Goal: Task Accomplishment & Management: Use online tool/utility

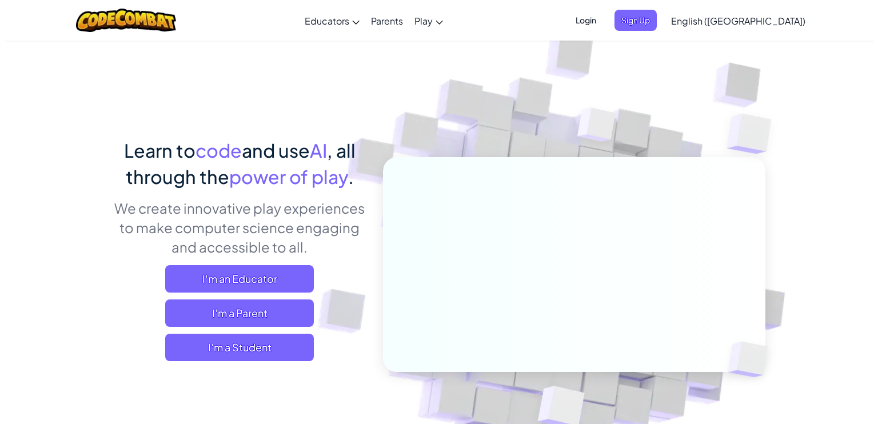
scroll to position [57, 0]
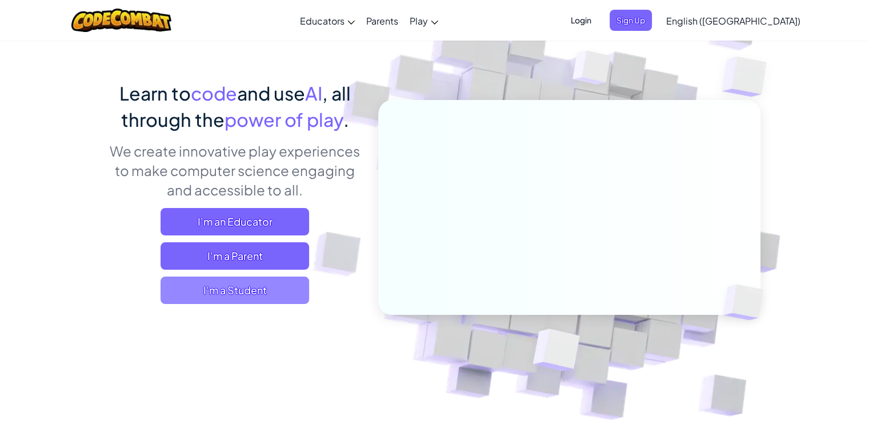
click at [267, 297] on span "I'm a Student" at bounding box center [235, 290] width 149 height 27
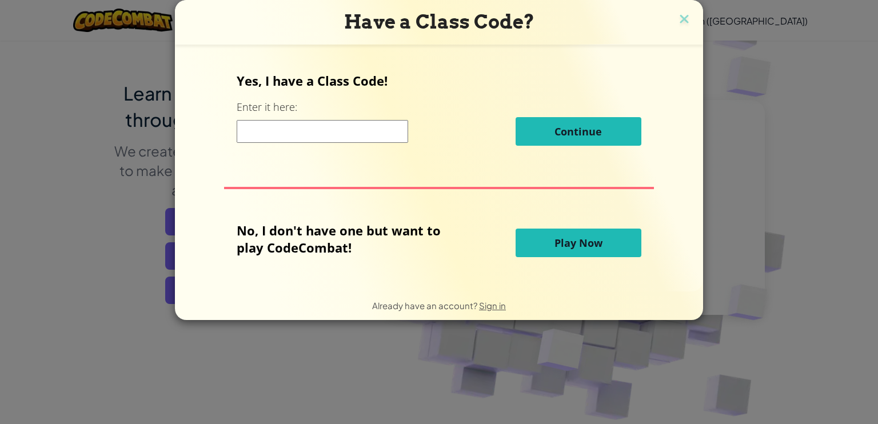
click at [530, 237] on button "Play Now" at bounding box center [578, 243] width 126 height 29
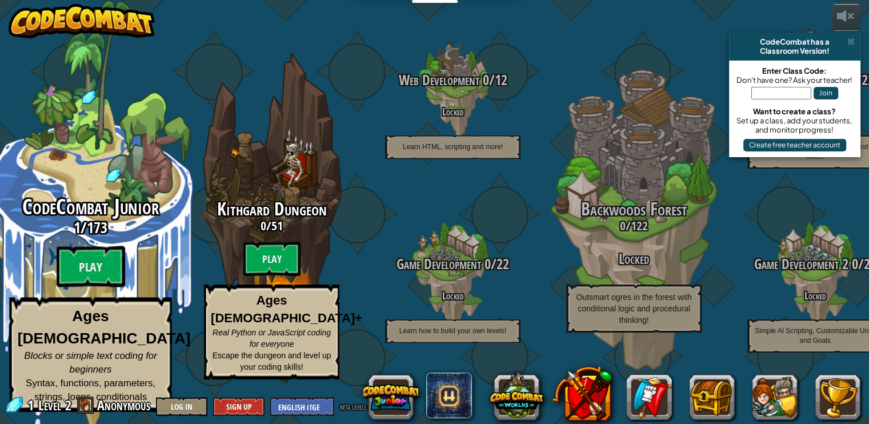
click at [101, 238] on span "173" at bounding box center [97, 227] width 21 height 21
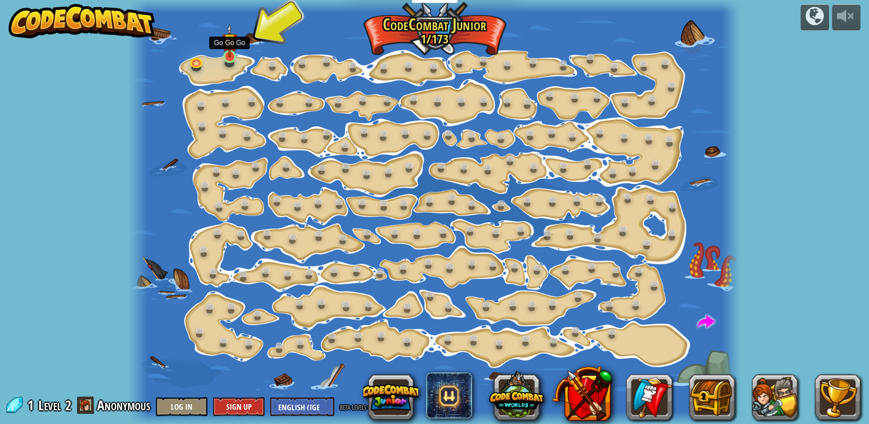
click at [230, 57] on img at bounding box center [229, 40] width 15 height 34
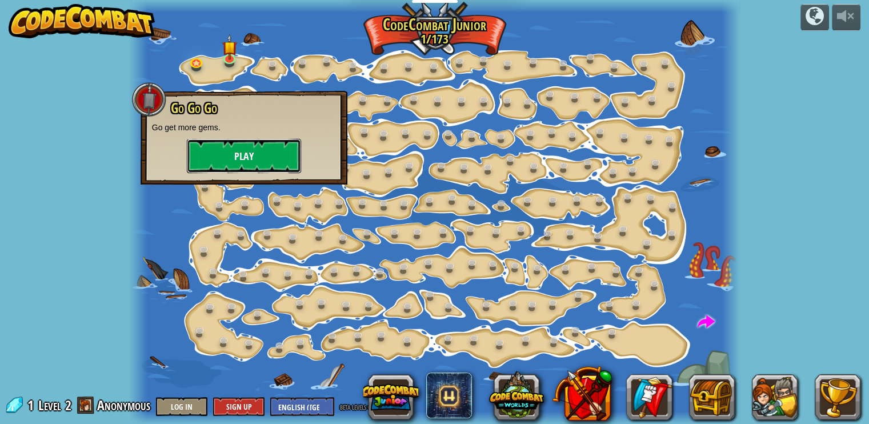
click at [268, 155] on button "Play" at bounding box center [244, 156] width 114 height 34
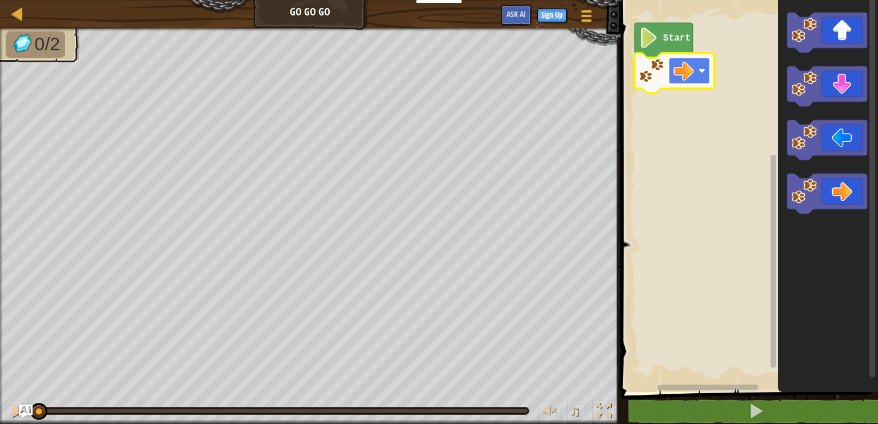
click at [691, 81] on image "Blockly Workspace" at bounding box center [683, 71] width 21 height 21
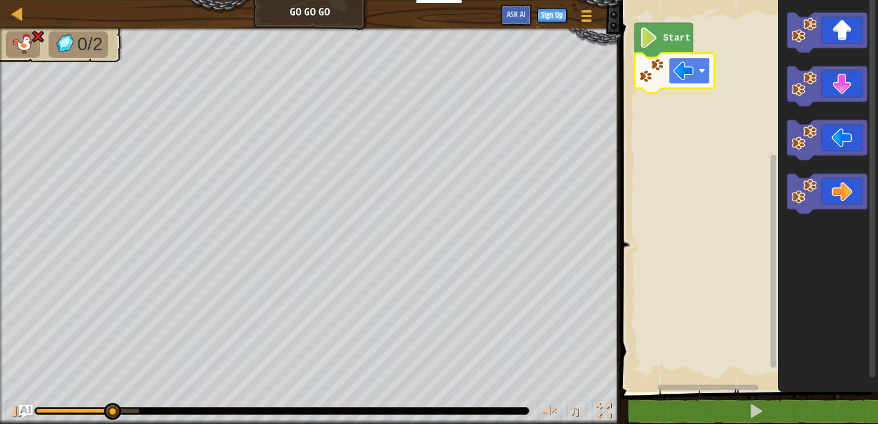
click at [697, 66] on rect "Blockly Workspace" at bounding box center [689, 71] width 41 height 26
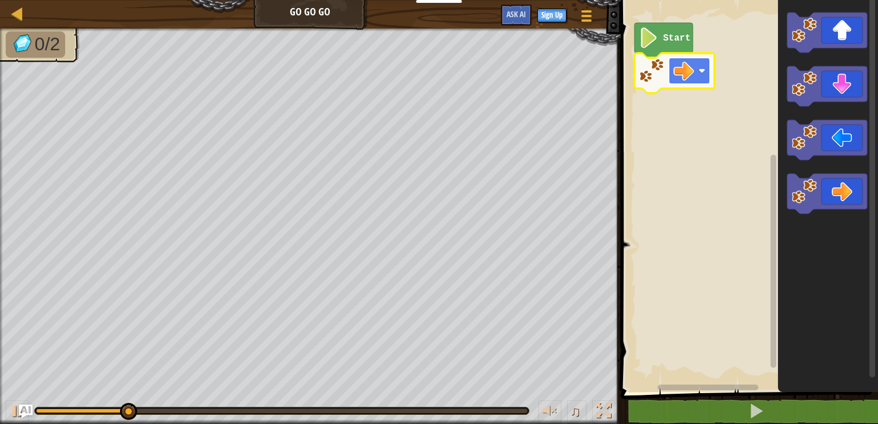
click at [687, 65] on image "Blockly Workspace" at bounding box center [683, 71] width 21 height 21
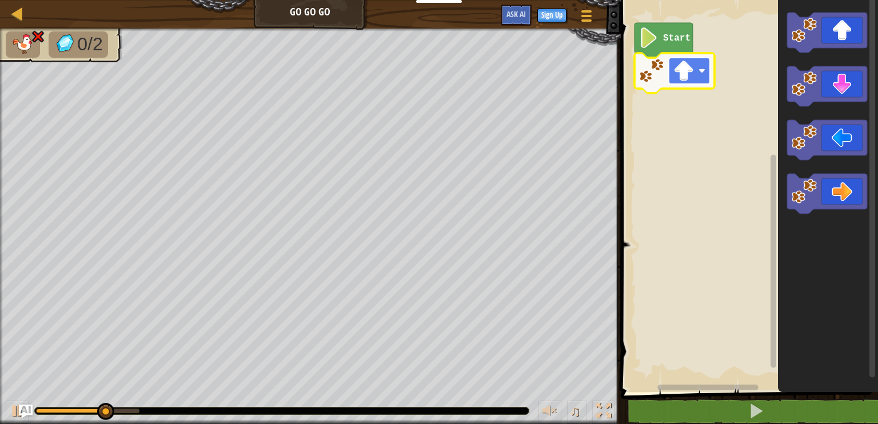
click at [690, 70] on image "Blockly Workspace" at bounding box center [683, 71] width 21 height 21
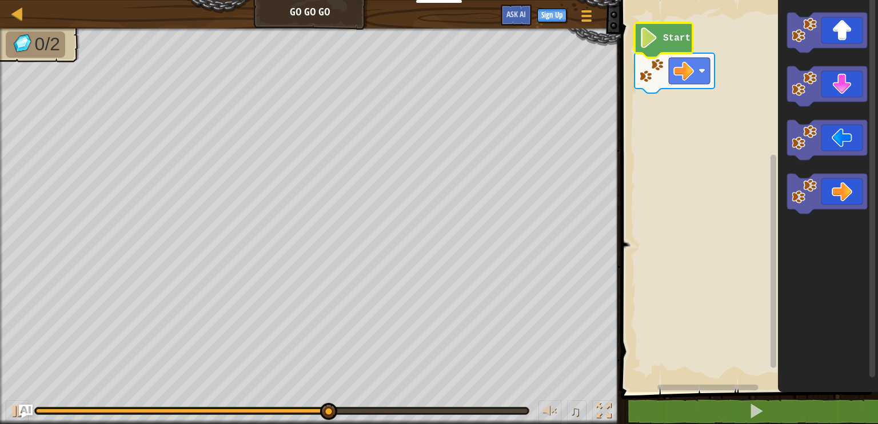
click at [676, 41] on text "Start" at bounding box center [676, 38] width 27 height 10
click at [685, 71] on image "Blockly Workspace" at bounding box center [683, 71] width 21 height 21
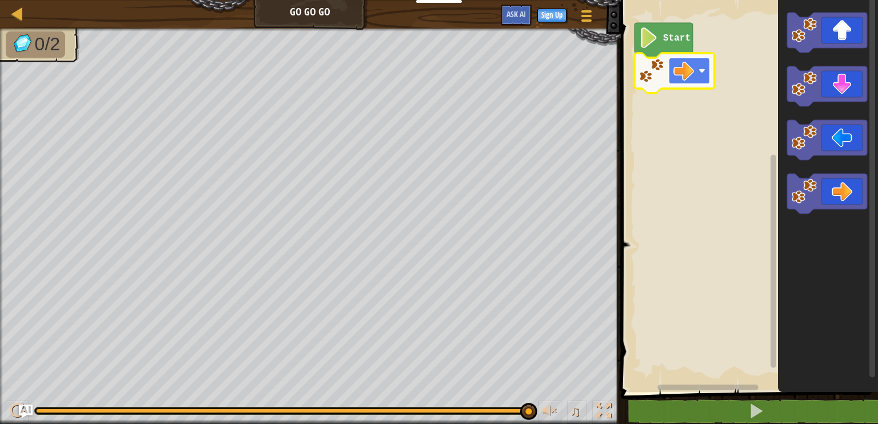
click at [689, 81] on rect "Blockly Workspace" at bounding box center [689, 71] width 41 height 26
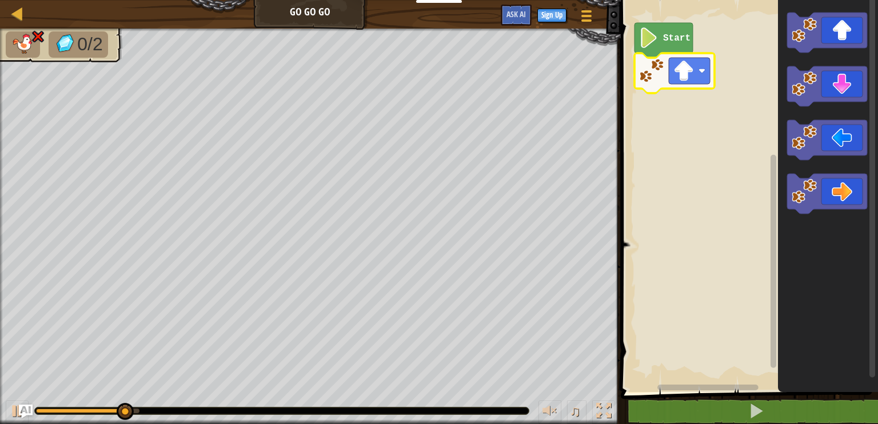
click at [689, 86] on rect "Blockly Workspace" at bounding box center [747, 193] width 261 height 398
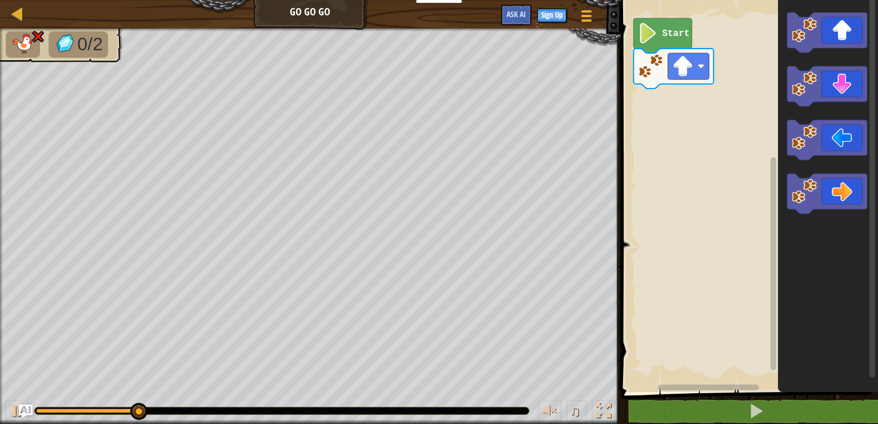
click at [689, 84] on g "Blockly Workspace" at bounding box center [673, 69] width 80 height 40
click at [698, 77] on rect "Blockly Workspace" at bounding box center [687, 66] width 41 height 26
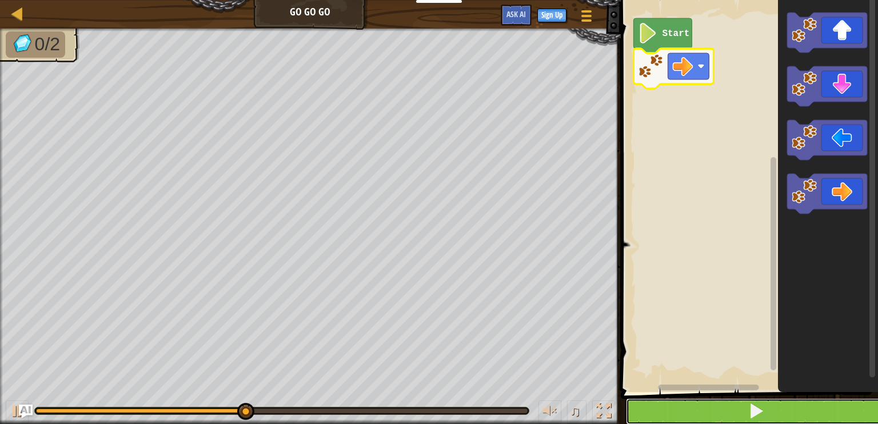
click at [760, 414] on span at bounding box center [756, 411] width 16 height 16
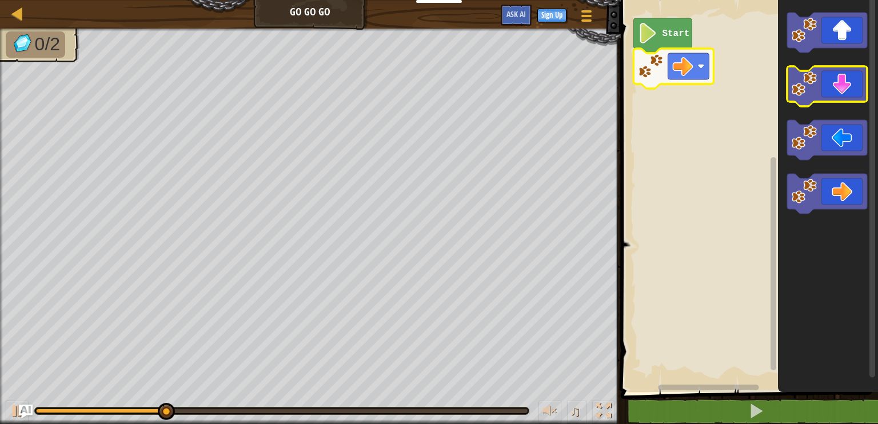
click at [831, 83] on icon "Blockly Workspace" at bounding box center [827, 86] width 80 height 40
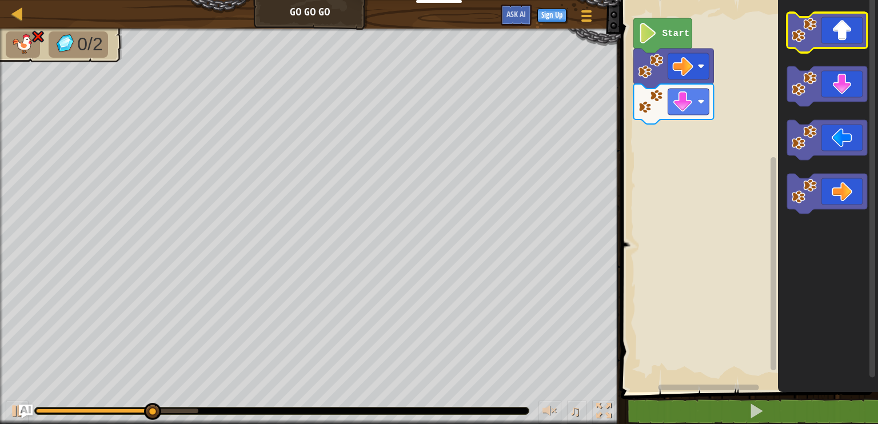
click at [853, 35] on icon "Blockly Workspace" at bounding box center [827, 33] width 80 height 40
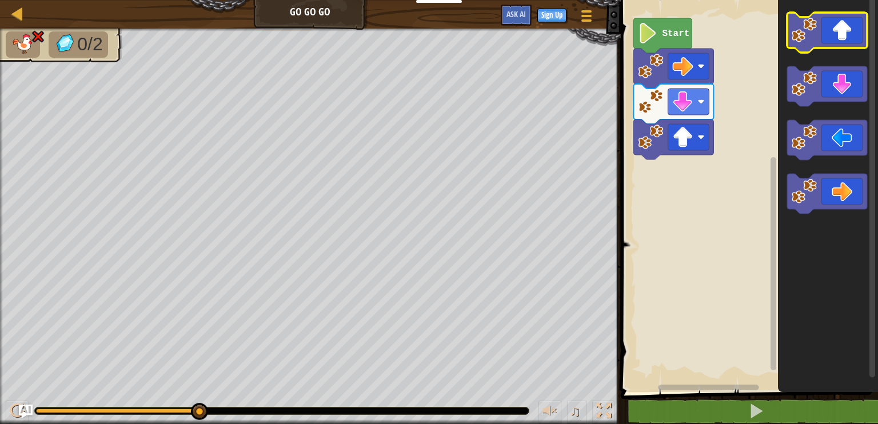
click at [849, 38] on icon "Blockly Workspace" at bounding box center [827, 33] width 80 height 40
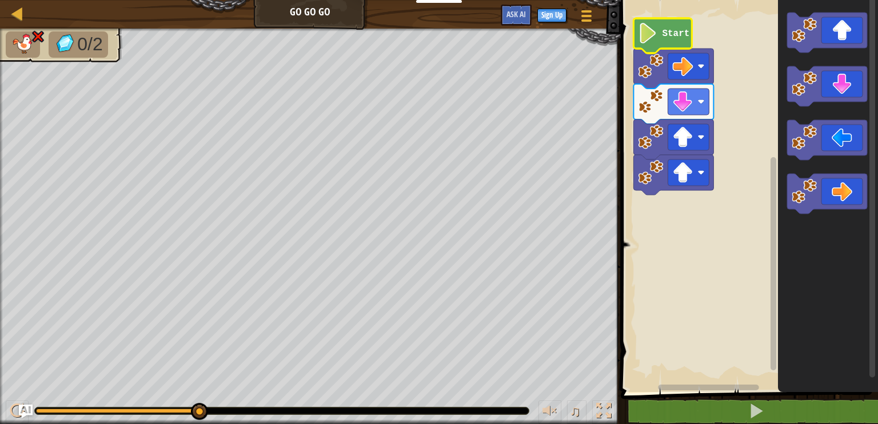
click at [676, 43] on icon "Blockly Workspace" at bounding box center [662, 35] width 58 height 35
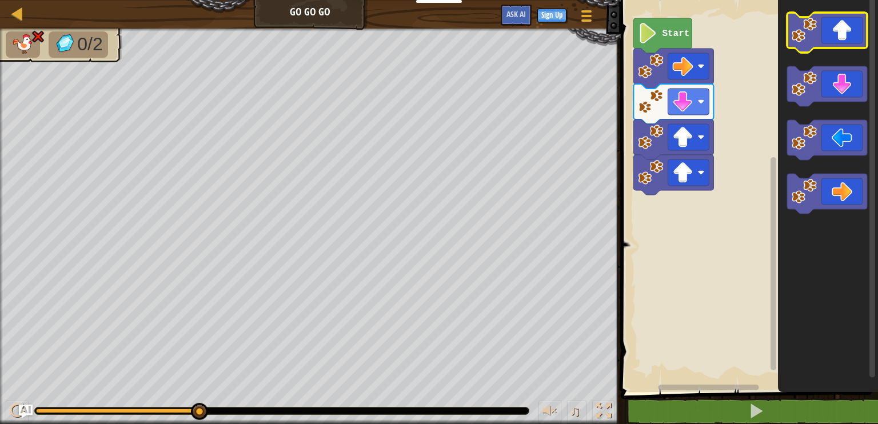
click at [830, 36] on icon "Blockly Workspace" at bounding box center [827, 33] width 80 height 40
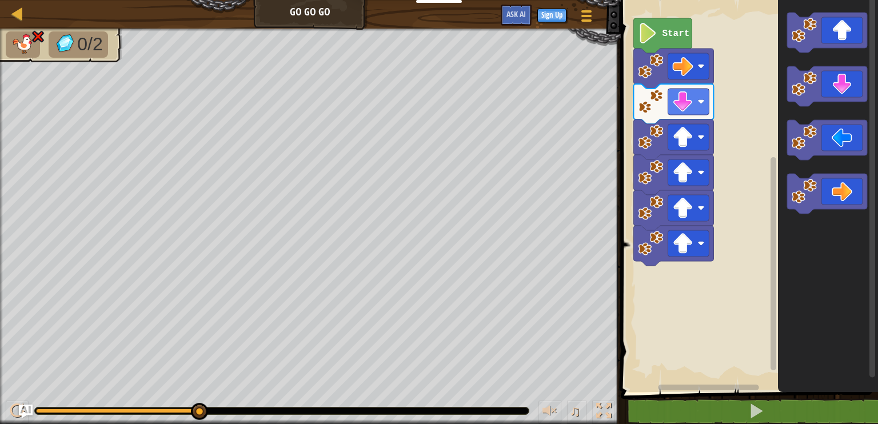
click at [33, 41] on img at bounding box center [38, 37] width 15 height 14
click at [698, 138] on image "Blockly Workspace" at bounding box center [700, 137] width 7 height 7
click at [693, 173] on rect "Blockly Workspace" at bounding box center [687, 172] width 41 height 26
click at [689, 207] on image "Blockly Workspace" at bounding box center [682, 208] width 21 height 21
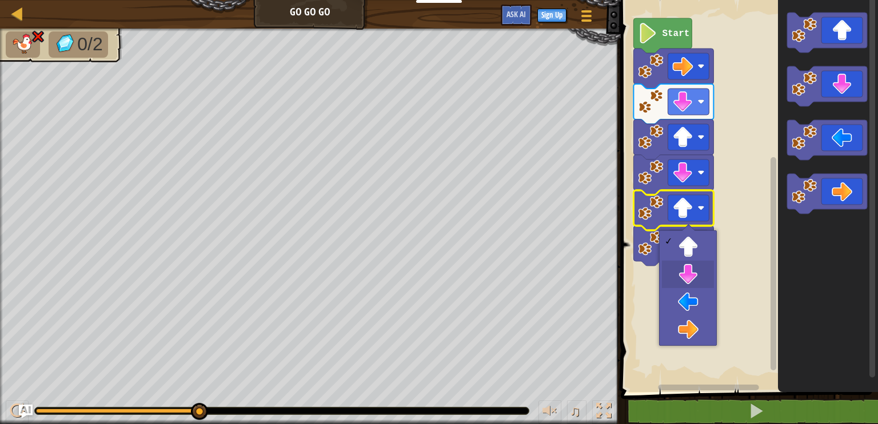
drag, startPoint x: 689, startPoint y: 269, endPoint x: 691, endPoint y: 259, distance: 10.0
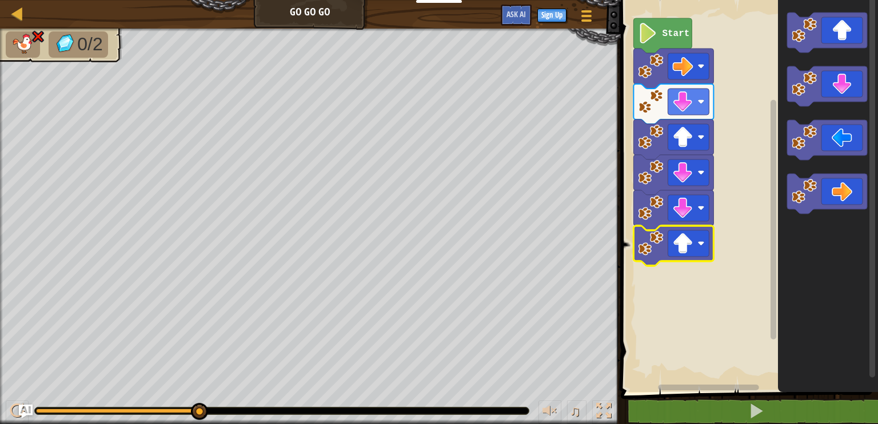
click at [693, 258] on icon "Blockly Workspace" at bounding box center [673, 246] width 80 height 40
click at [588, 21] on span at bounding box center [586, 20] width 11 height 2
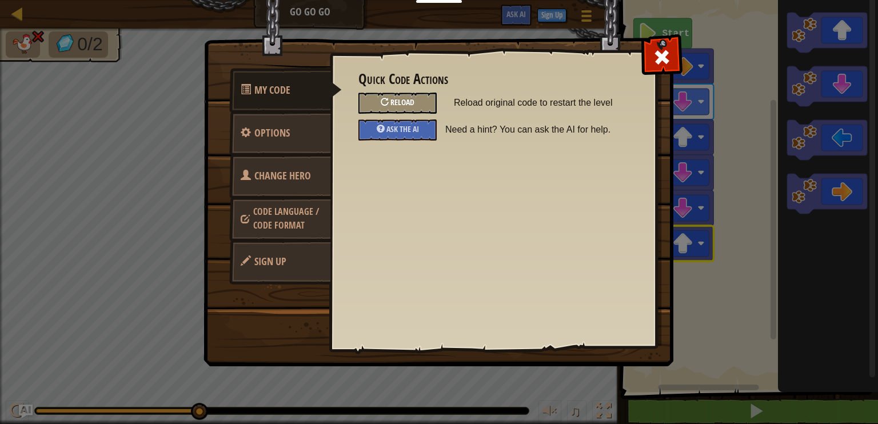
click at [409, 102] on span "Reload" at bounding box center [402, 102] width 24 height 11
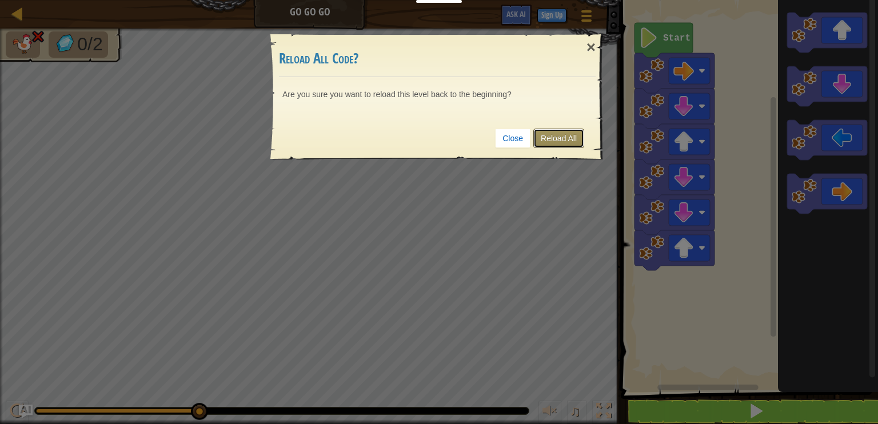
click at [547, 137] on link "Reload All" at bounding box center [558, 138] width 51 height 19
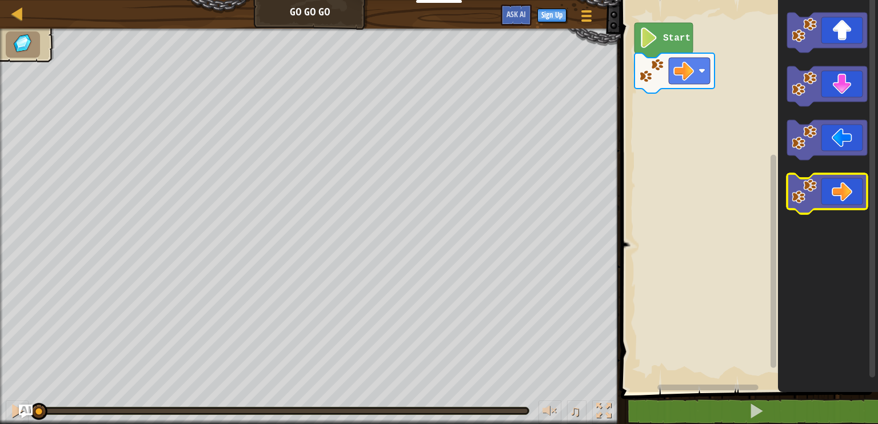
click at [837, 193] on icon "Blockly Workspace" at bounding box center [827, 194] width 80 height 40
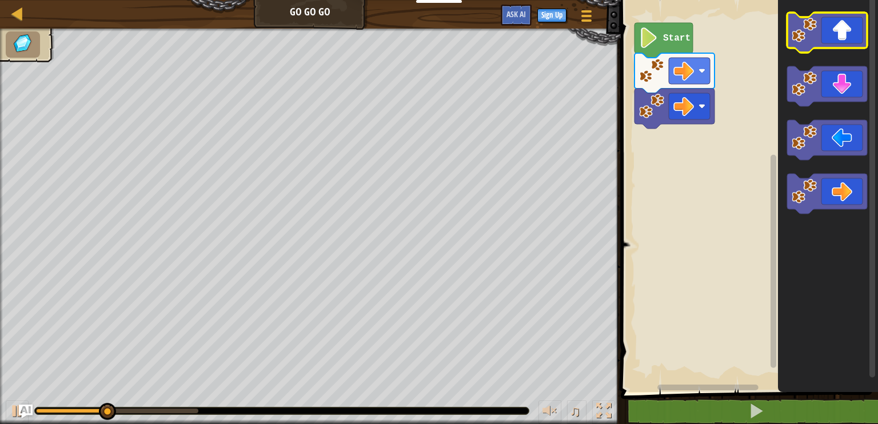
click at [853, 34] on icon "Blockly Workspace" at bounding box center [827, 33] width 80 height 40
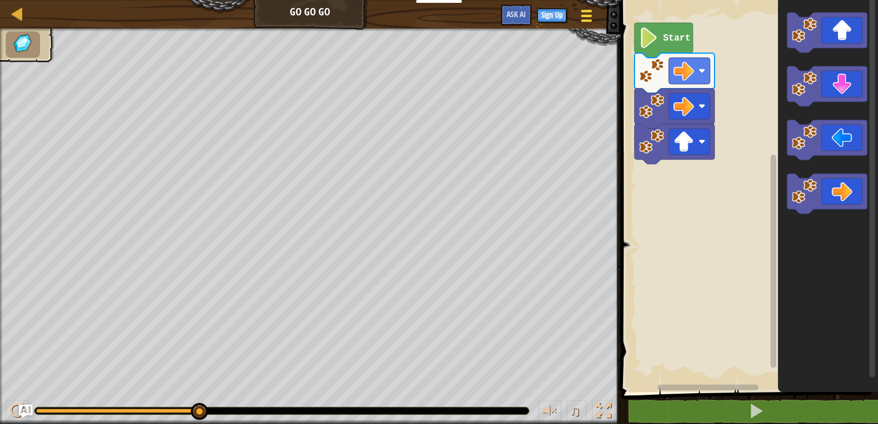
click at [586, 15] on span at bounding box center [586, 16] width 11 height 2
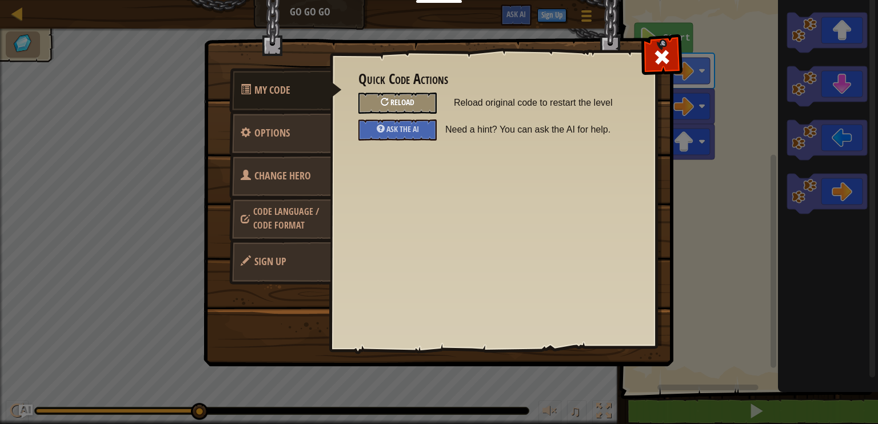
click at [393, 103] on span "Reload" at bounding box center [402, 102] width 24 height 11
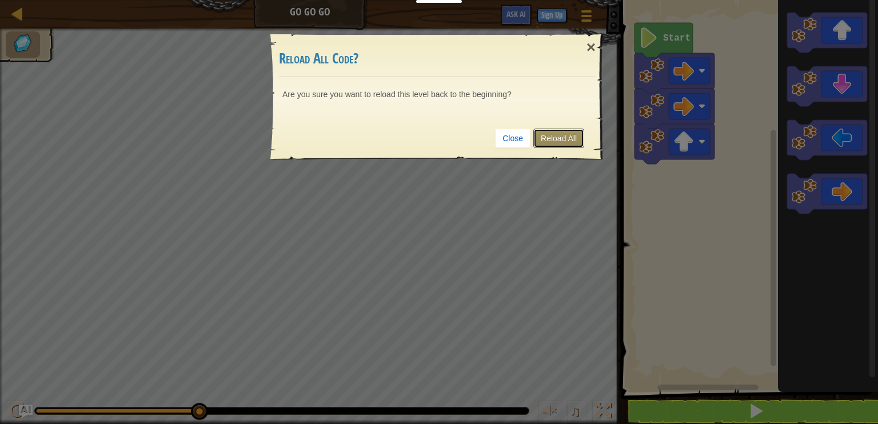
click at [551, 139] on link "Reload All" at bounding box center [558, 138] width 51 height 19
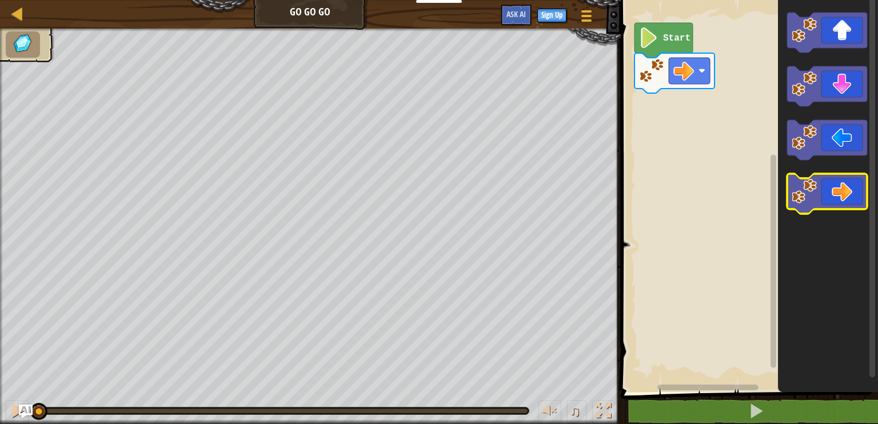
click at [834, 194] on icon "Blockly Workspace" at bounding box center [827, 194] width 80 height 40
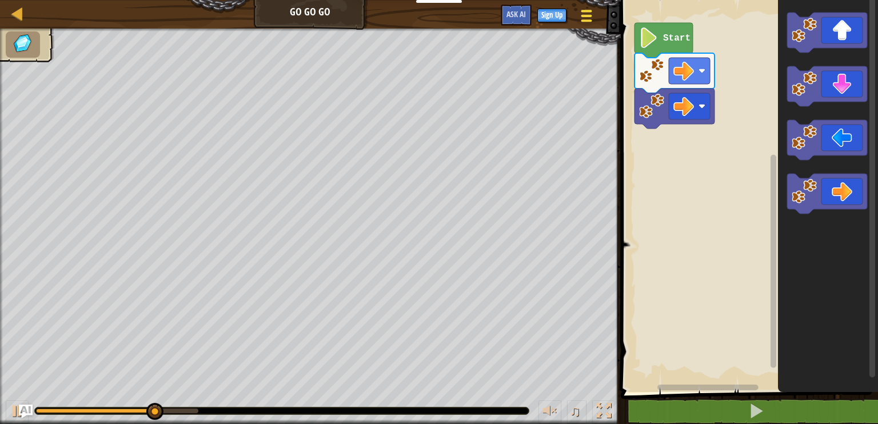
click at [586, 21] on span at bounding box center [586, 20] width 11 height 2
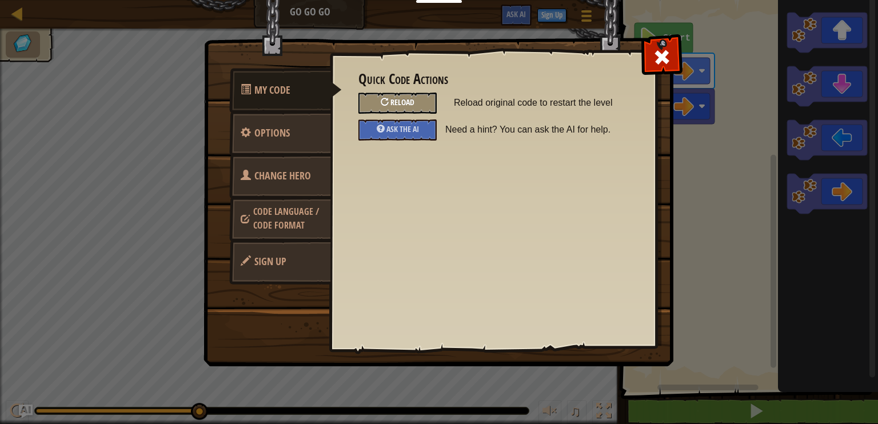
click at [393, 99] on span "Reload" at bounding box center [402, 102] width 24 height 11
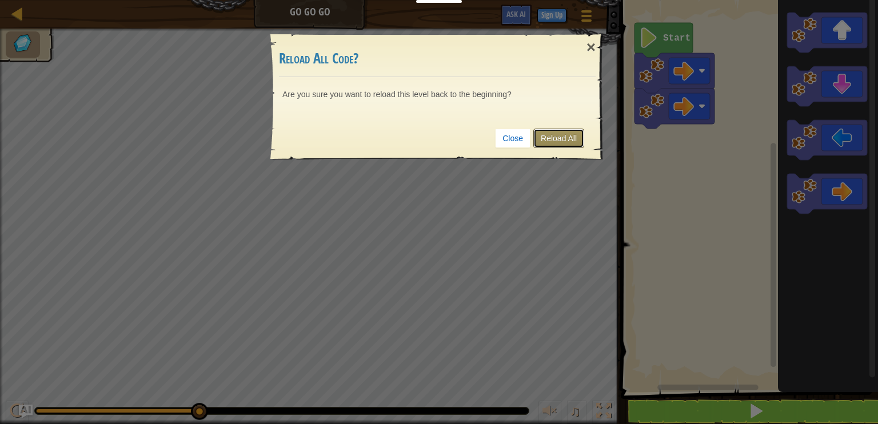
click at [561, 139] on link "Reload All" at bounding box center [558, 138] width 51 height 19
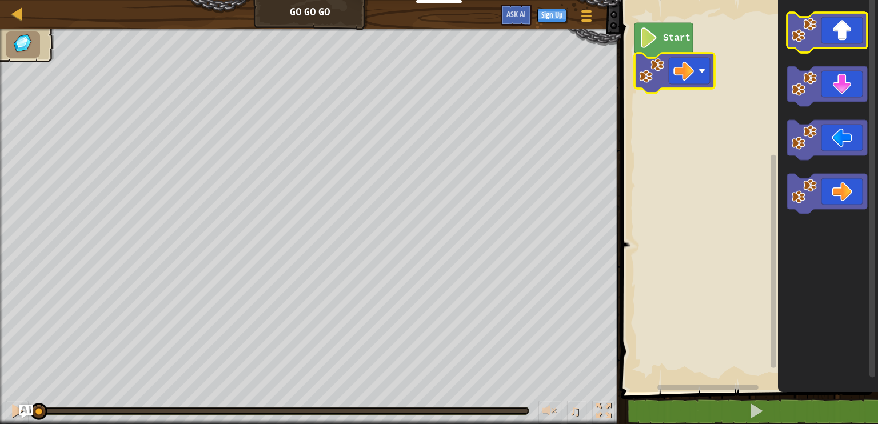
click at [843, 37] on icon "Blockly Workspace" at bounding box center [827, 33] width 80 height 40
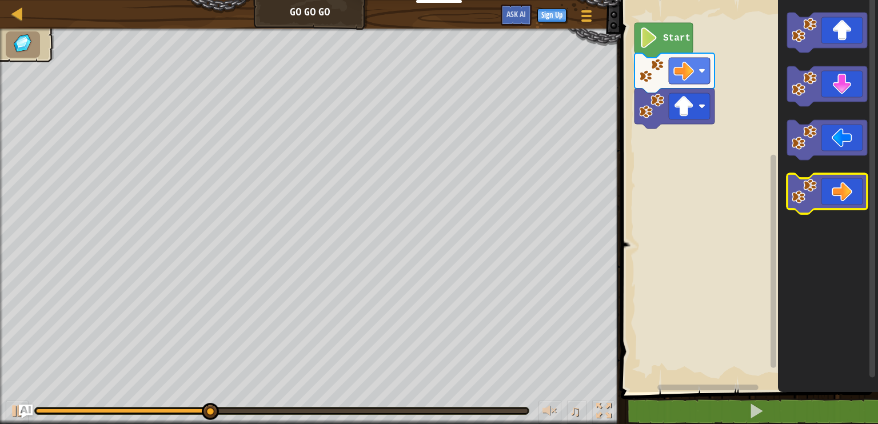
click at [844, 193] on icon "Blockly Workspace" at bounding box center [827, 194] width 80 height 40
click at [834, 191] on icon "Blockly Workspace" at bounding box center [827, 194] width 80 height 40
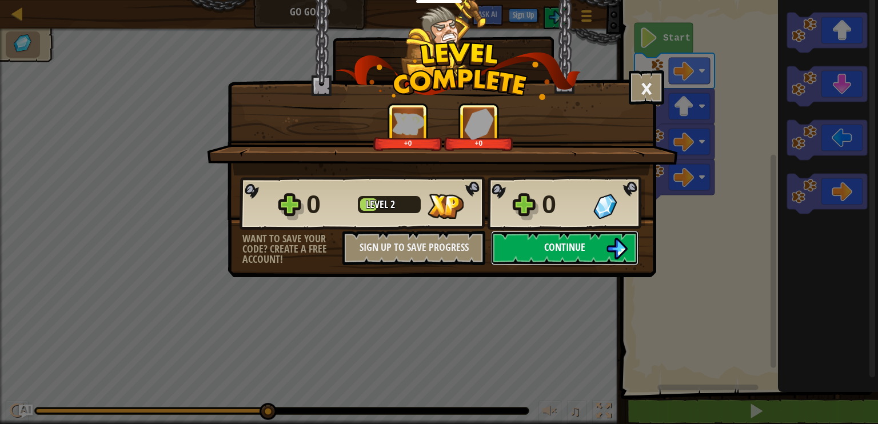
click at [578, 250] on span "Continue" at bounding box center [564, 247] width 41 height 14
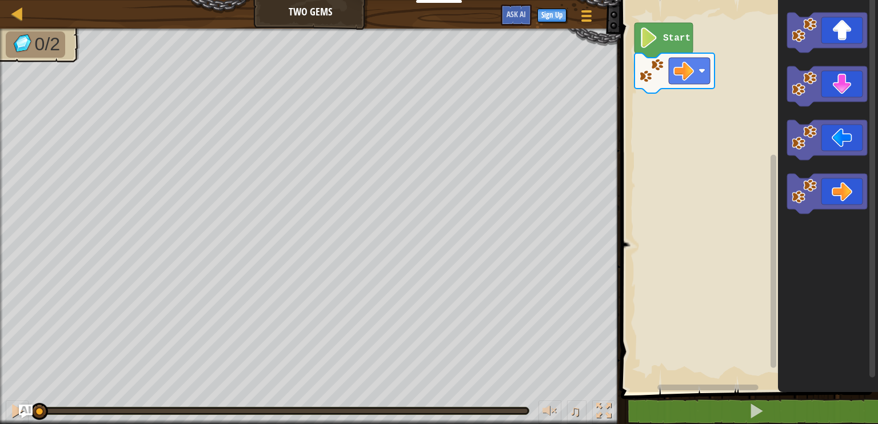
click at [675, 382] on rect "Blockly Workspace" at bounding box center [747, 193] width 261 height 398
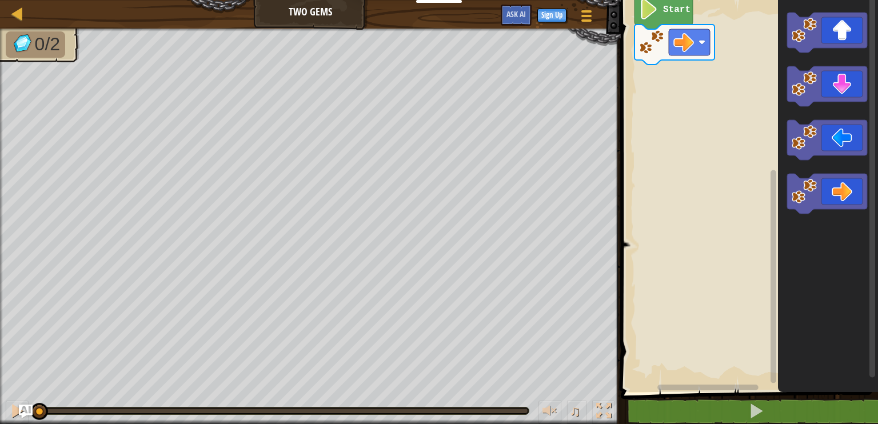
click at [773, 379] on rect "Blockly Workspace" at bounding box center [773, 276] width 6 height 213
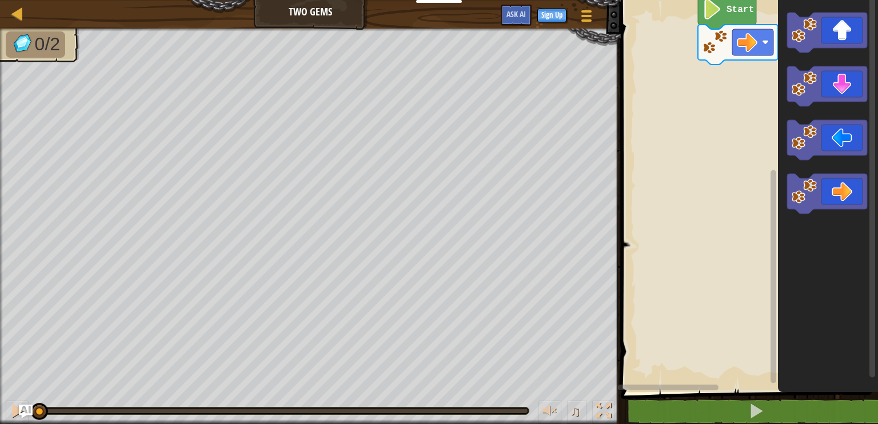
click at [648, 379] on div "Start" at bounding box center [747, 193] width 261 height 398
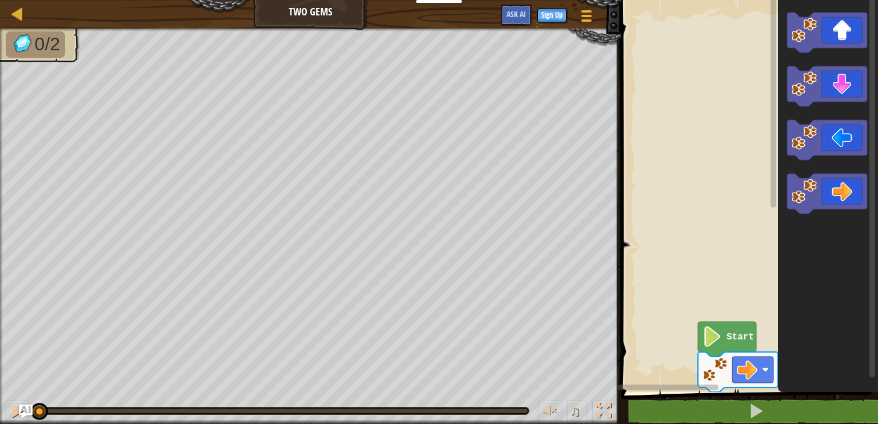
click at [689, 153] on rect "Blockly Workspace" at bounding box center [747, 193] width 261 height 398
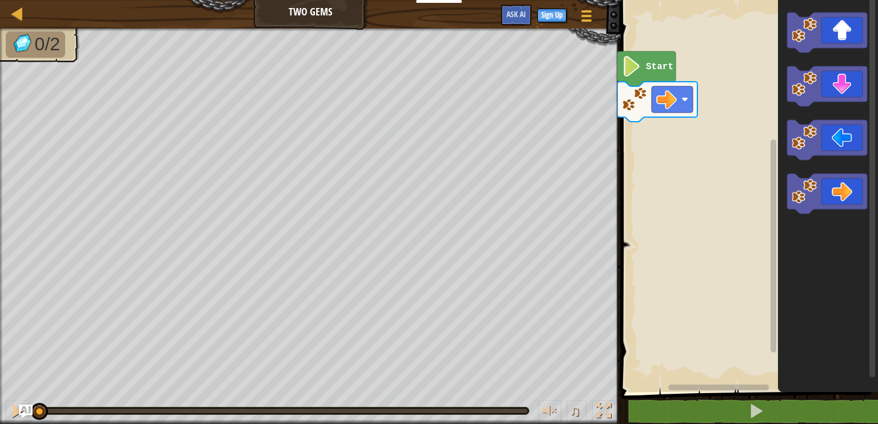
click at [319, 11] on div "Map Two Gems Game Menu Sign Up Ask AI" at bounding box center [310, 14] width 621 height 29
click at [41, 45] on span "0/2" at bounding box center [47, 44] width 25 height 21
click at [26, 415] on img "Ask AI" at bounding box center [25, 411] width 15 height 15
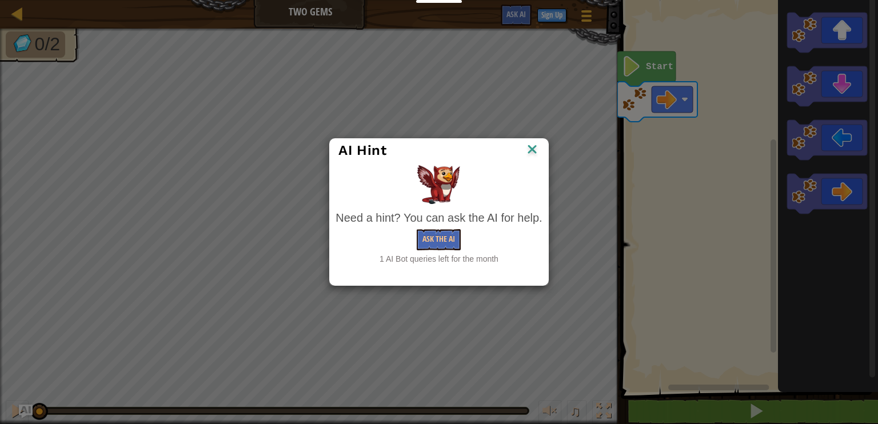
click at [527, 146] on img at bounding box center [532, 150] width 15 height 17
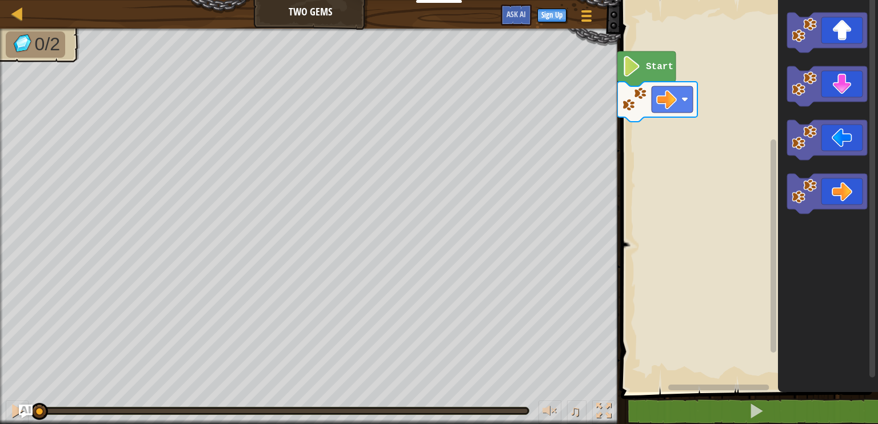
click at [834, 259] on icon "Blockly Workspace" at bounding box center [828, 193] width 100 height 398
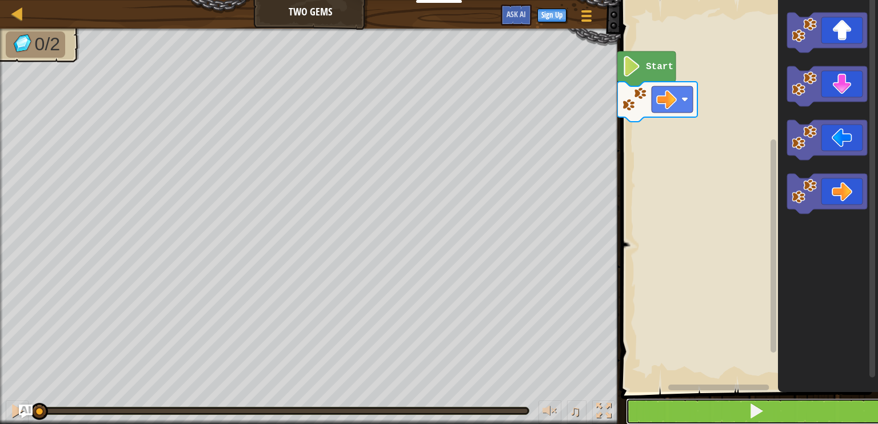
drag, startPoint x: 763, startPoint y: 401, endPoint x: 763, endPoint y: 410, distance: 9.1
click at [763, 409] on span at bounding box center [756, 411] width 16 height 16
click at [763, 410] on span at bounding box center [756, 411] width 16 height 16
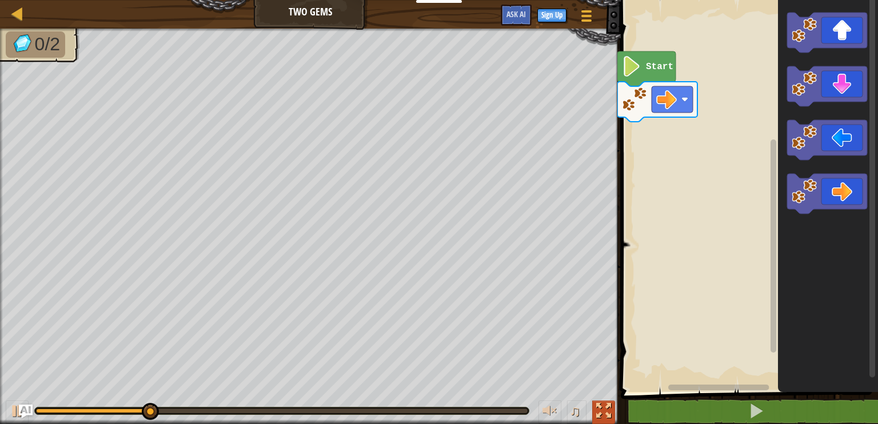
click at [602, 409] on div at bounding box center [603, 410] width 15 height 15
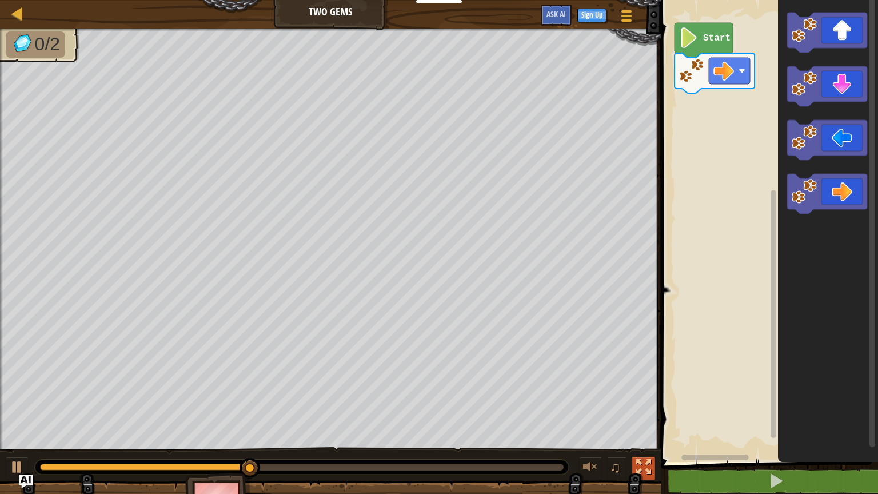
click at [641, 423] on div at bounding box center [643, 466] width 15 height 15
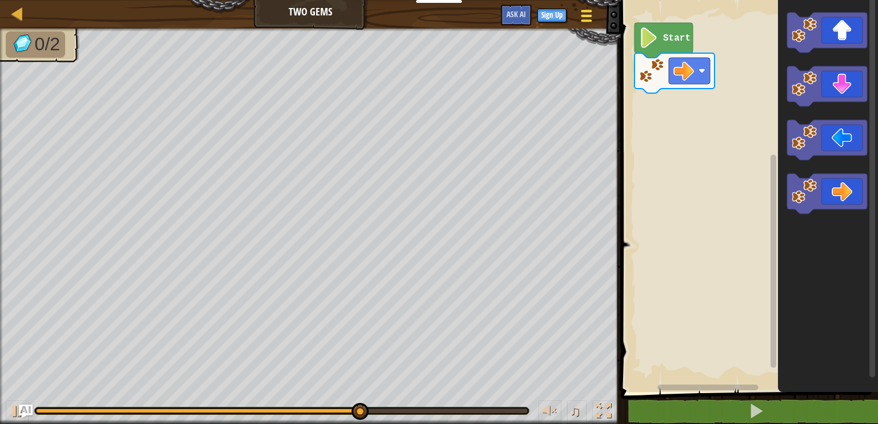
click at [594, 16] on button "Game Menu" at bounding box center [586, 18] width 30 height 28
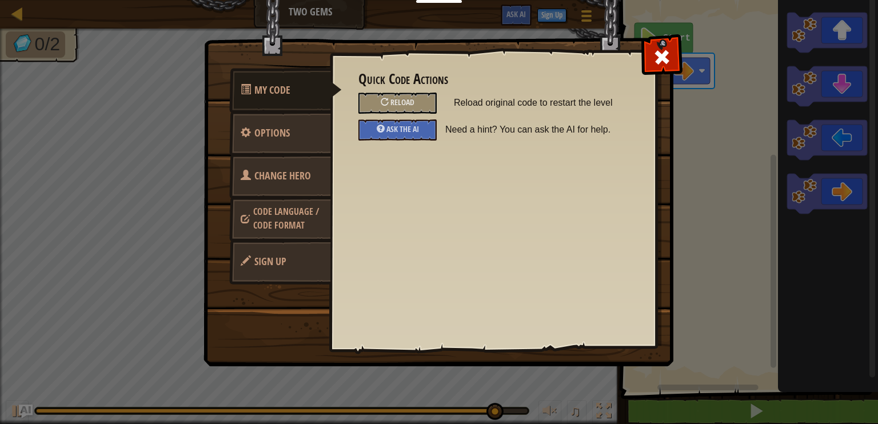
click at [309, 210] on span "Code Language / Code Format" at bounding box center [286, 218] width 66 height 26
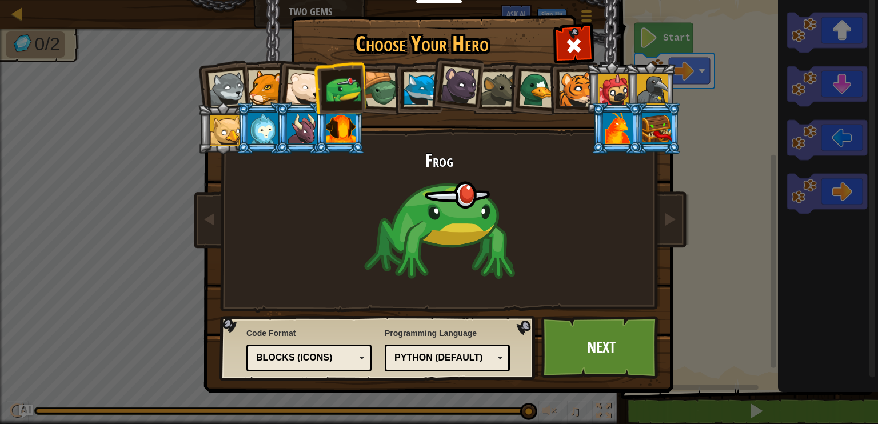
click at [416, 354] on div "Python (Default)" at bounding box center [443, 357] width 99 height 13
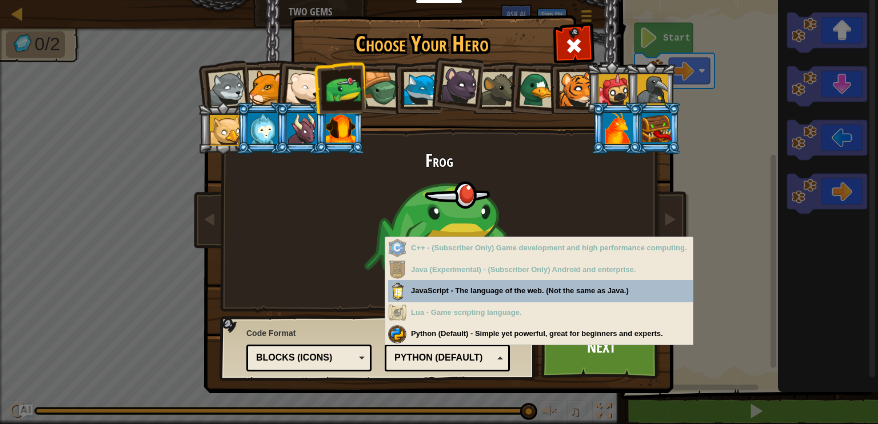
click at [423, 354] on div "Python (Default)" at bounding box center [443, 357] width 99 height 13
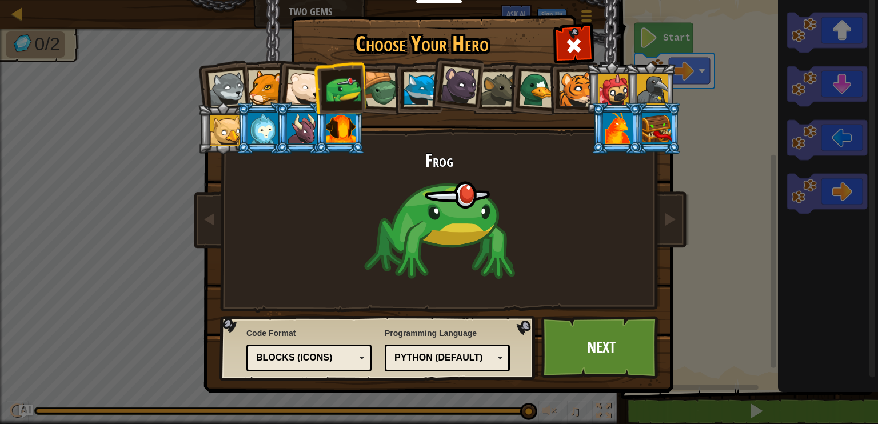
click at [352, 354] on div "Blocks (Icons)" at bounding box center [305, 357] width 99 height 13
click at [572, 343] on link "Next" at bounding box center [600, 347] width 119 height 63
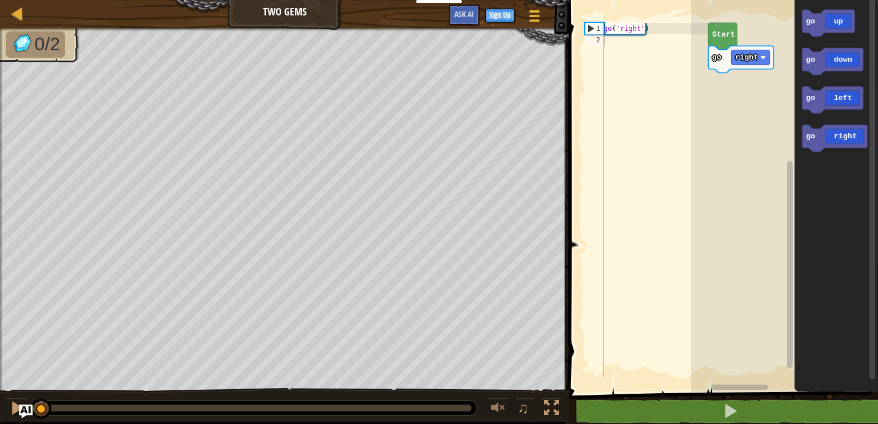
click at [670, 54] on div "go ( 'right' )" at bounding box center [654, 211] width 107 height 377
click at [653, 34] on div "go ( 'right' )" at bounding box center [654, 211] width 107 height 377
type textarea "go('right')"
click at [611, 41] on div "go ( 'right' )" at bounding box center [654, 211] width 107 height 377
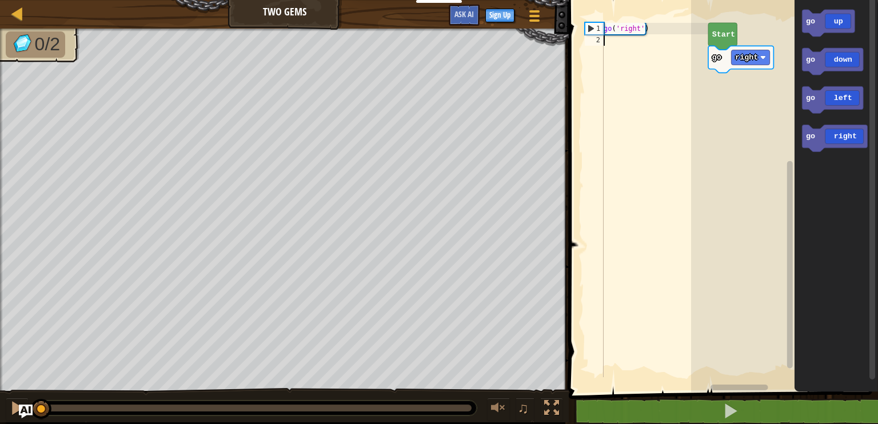
click at [607, 29] on div "go ( 'right' )" at bounding box center [654, 211] width 107 height 377
type textarea "go('right')"
drag, startPoint x: 656, startPoint y: 29, endPoint x: 589, endPoint y: 29, distance: 66.9
click at [589, 29] on div "go('right') 1 2 go ( 'right' ) הההההההההההההההההההההההההההההההההההההההההההההההה…" at bounding box center [645, 200] width 126 height 354
click at [613, 41] on div "go ( 'right' )" at bounding box center [654, 211] width 107 height 377
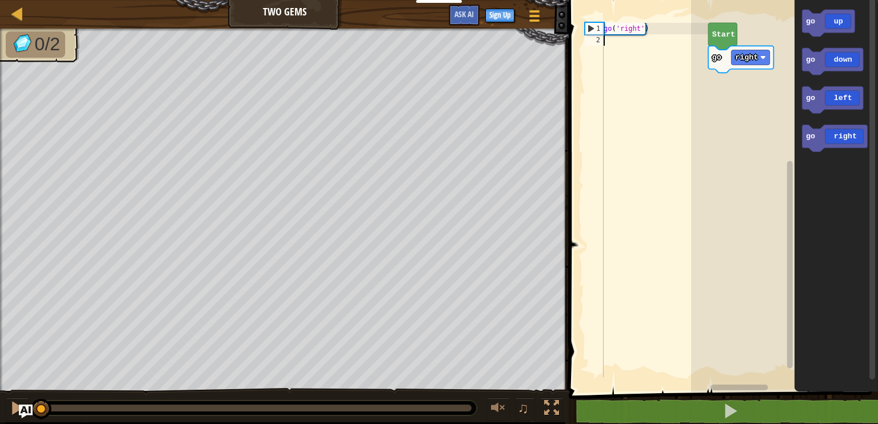
paste textarea "go('right')"
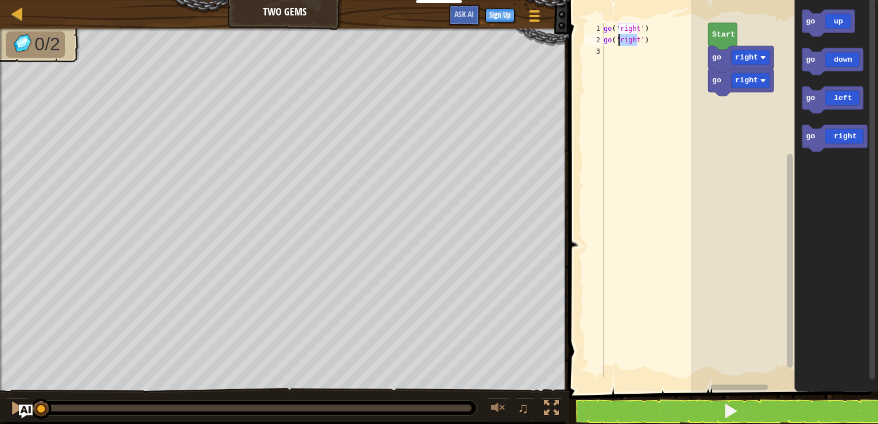
drag, startPoint x: 638, startPoint y: 42, endPoint x: 619, endPoint y: 45, distance: 18.5
click at [619, 45] on div "go ( 'right' ) go ( 'right' )" at bounding box center [654, 211] width 107 height 377
type textarea "go('right')"
paste textarea "go('right')"
type textarea "go('right')"
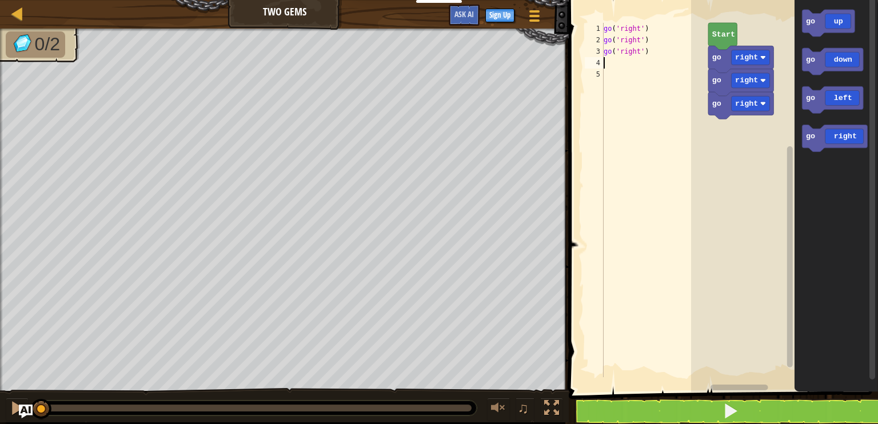
paste textarea "go('right')"
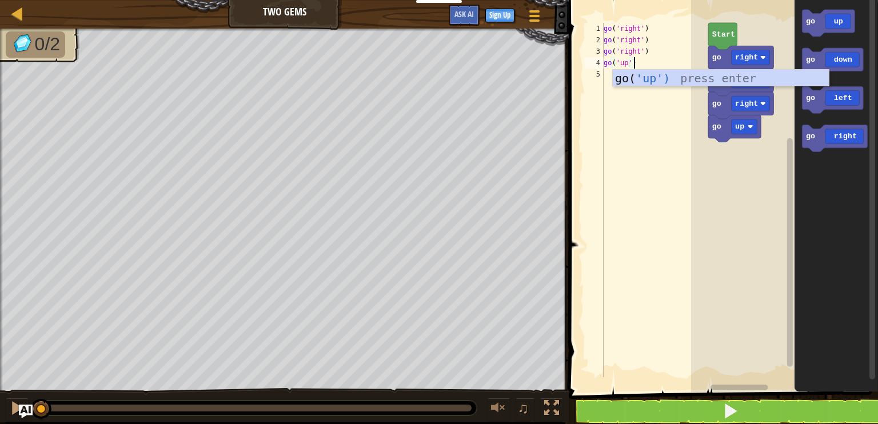
scroll to position [5, 1]
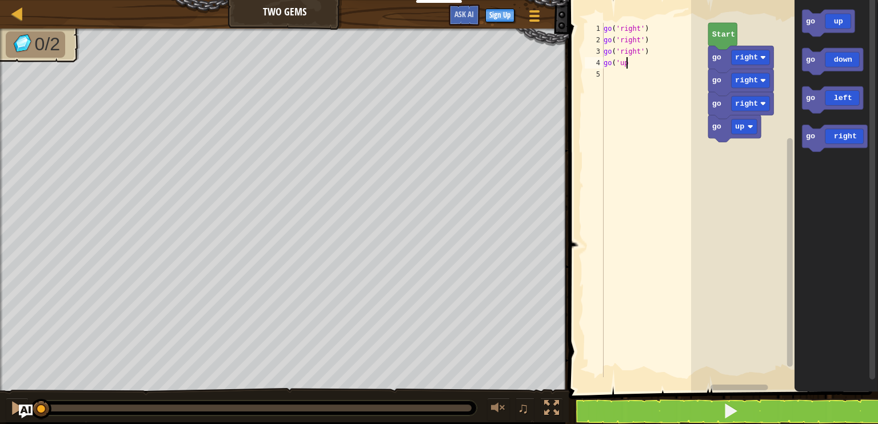
paste textarea "go('right')"
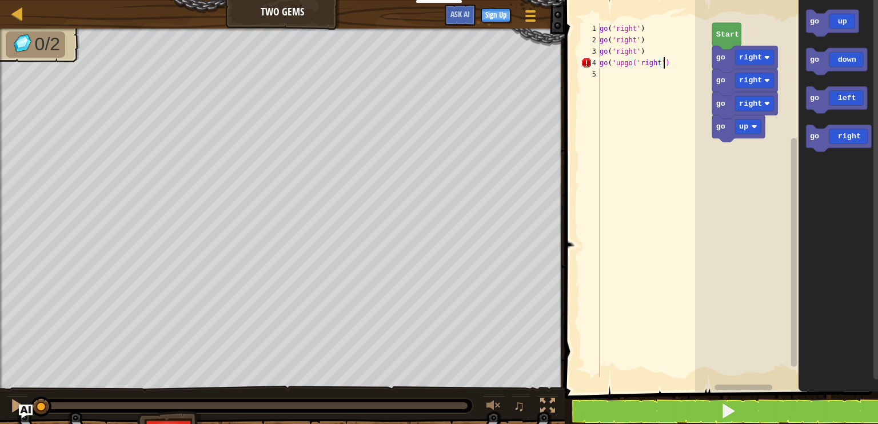
type textarea "go('up"
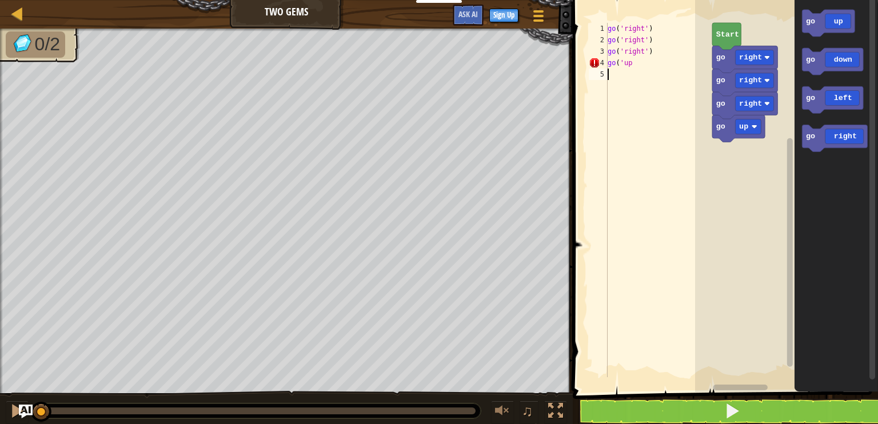
scroll to position [5, 0]
type textarea "go('up)"
paste textarea "go('right')"
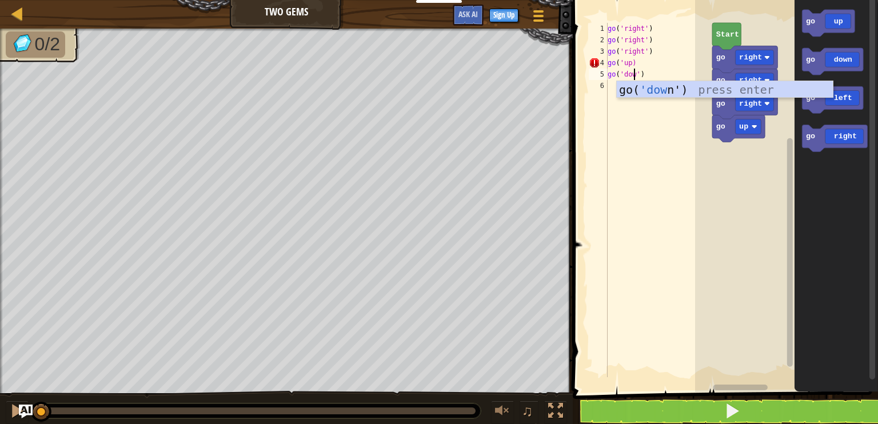
type textarea "go('down')"
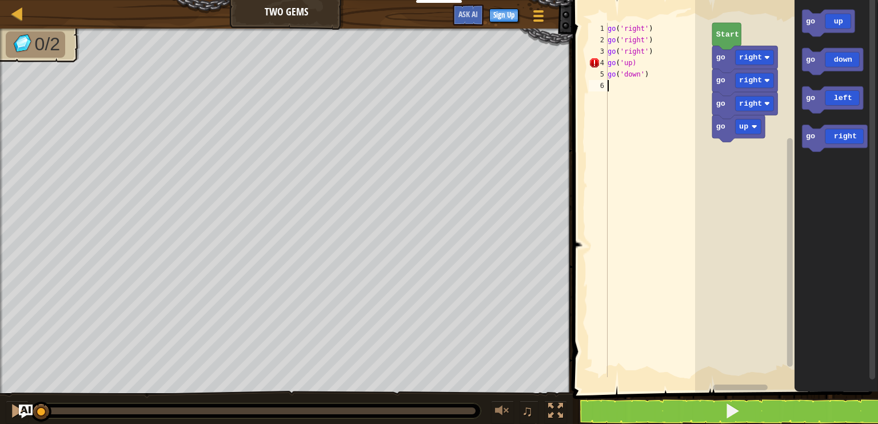
paste textarea "go('down')"
click at [729, 33] on text "Start" at bounding box center [726, 34] width 23 height 9
click at [725, 409] on span at bounding box center [732, 411] width 16 height 16
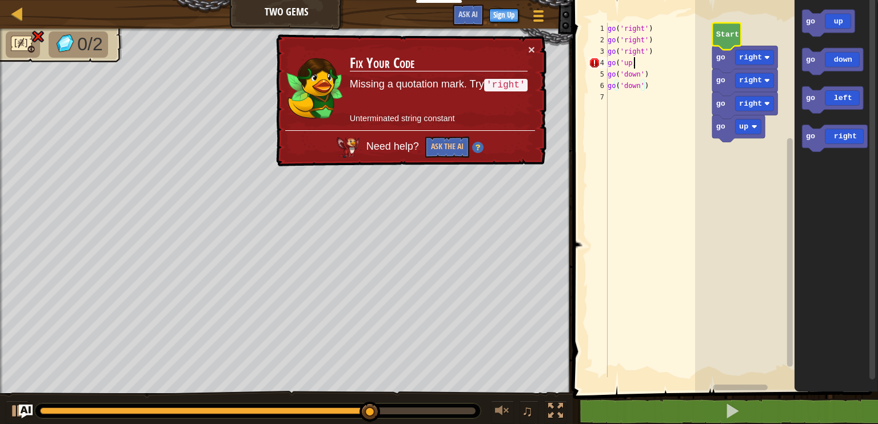
click at [634, 67] on div "go ( 'right' ) go ( 'right' ) go ( 'right' ) go ( 'up) go ( 'down' ) go ( 'down…" at bounding box center [658, 211] width 107 height 377
click at [630, 63] on div "go ( 'right' ) go ( 'right' ) go ( 'right' ) go ( 'up) go ( 'down' ) go ( 'down…" at bounding box center [658, 211] width 107 height 377
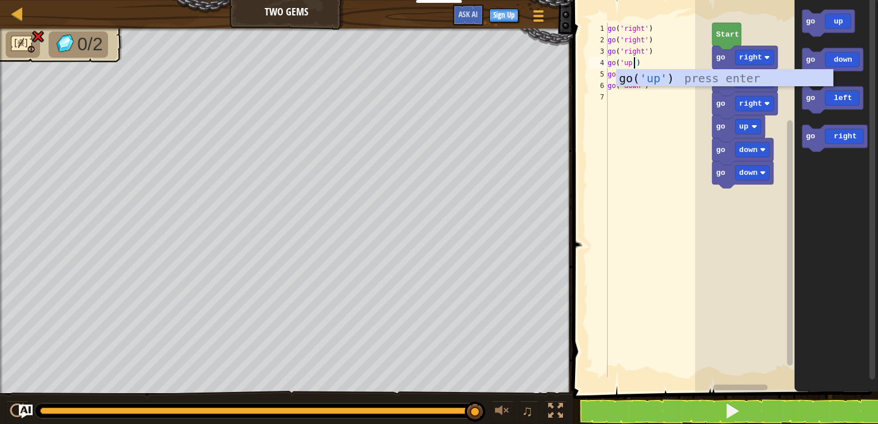
type textarea "go('up')"
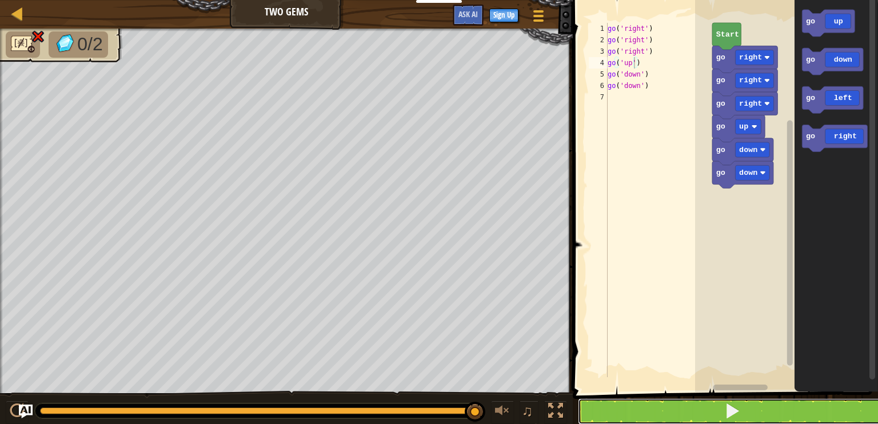
click at [711, 406] on button at bounding box center [732, 411] width 309 height 26
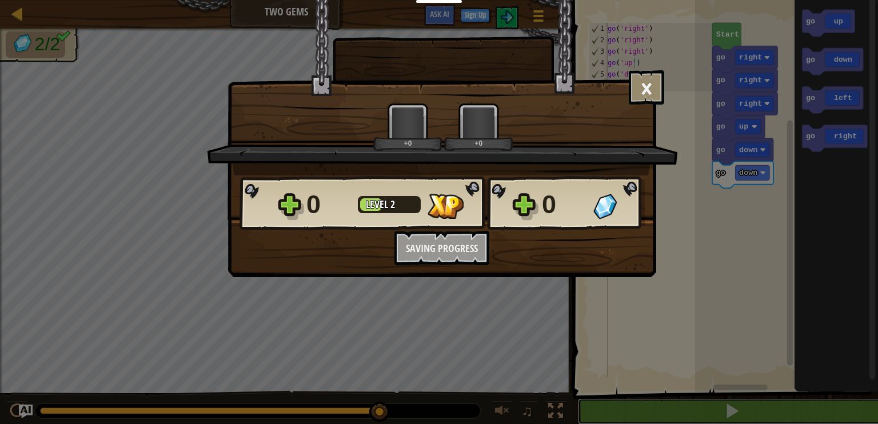
scroll to position [0, 0]
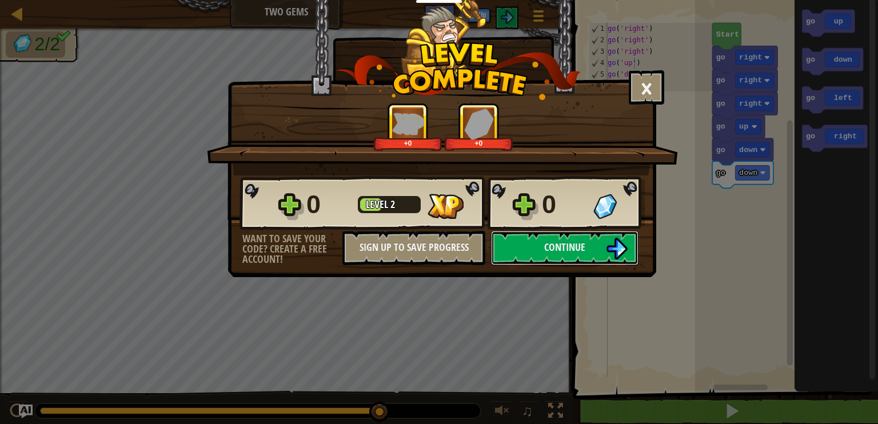
click at [609, 252] on img at bounding box center [617, 249] width 22 height 22
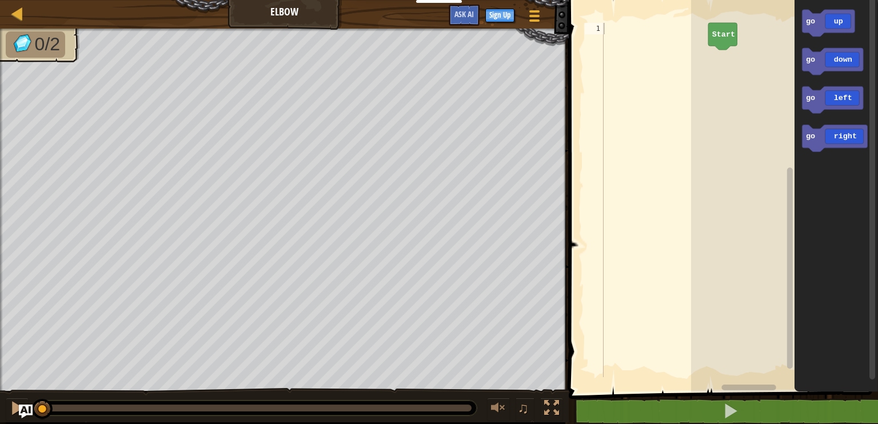
drag, startPoint x: 631, startPoint y: 14, endPoint x: 630, endPoint y: 22, distance: 8.6
click at [630, 17] on span at bounding box center [724, 180] width 318 height 438
click at [630, 24] on div at bounding box center [654, 211] width 107 height 377
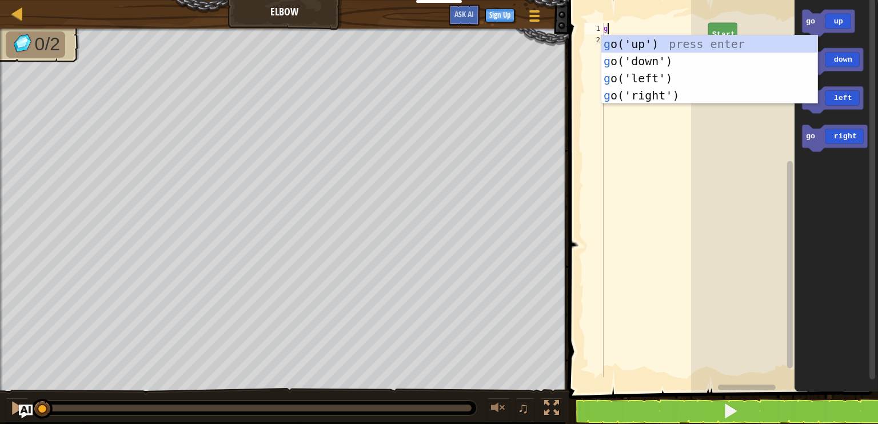
type textarea "go"
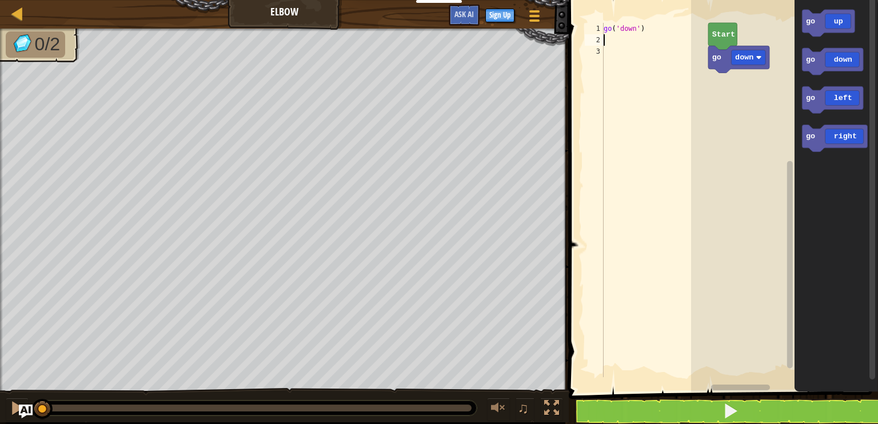
type textarea "g"
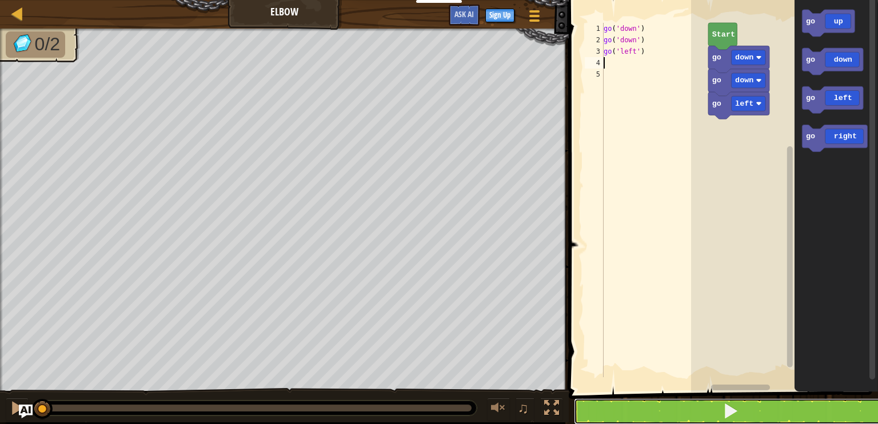
click at [744, 403] on button at bounding box center [730, 411] width 313 height 26
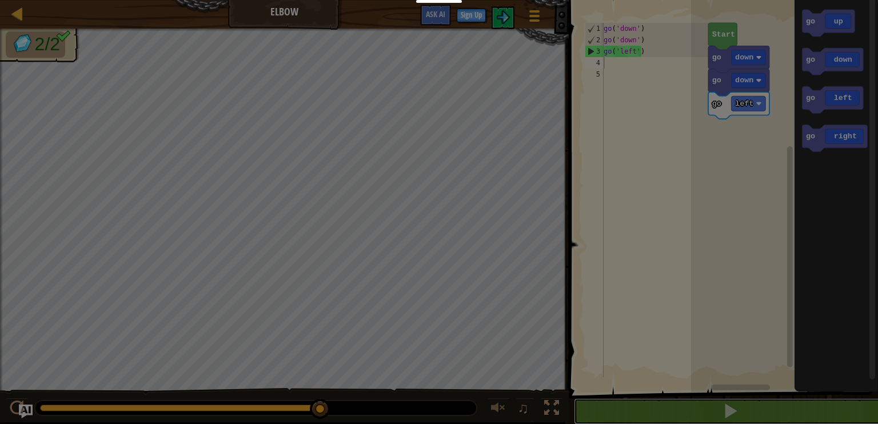
scroll to position [0, 0]
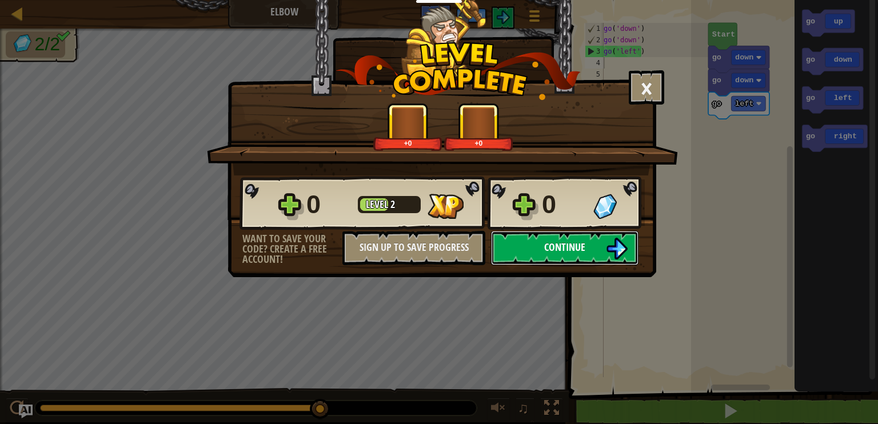
click at [591, 252] on button "Continue" at bounding box center [564, 248] width 147 height 34
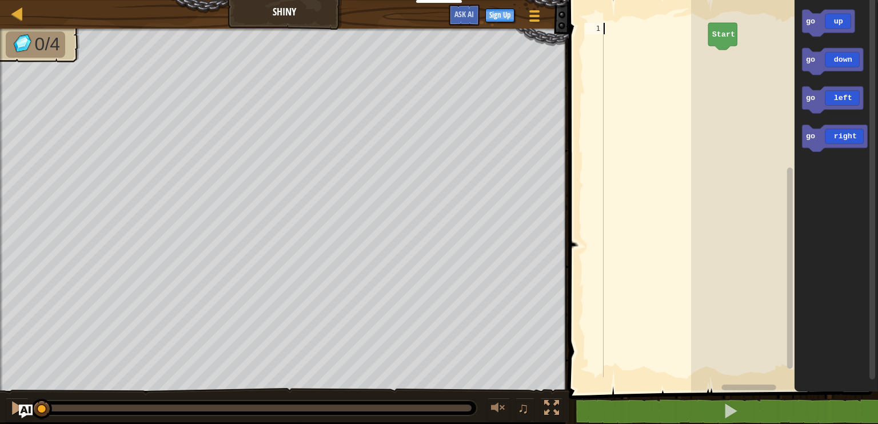
click at [629, 33] on div at bounding box center [654, 211] width 107 height 377
type textarea "f"
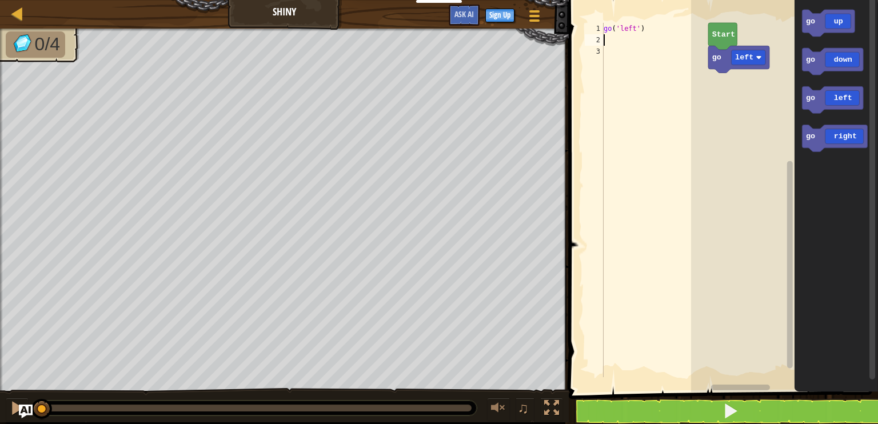
type textarea "f"
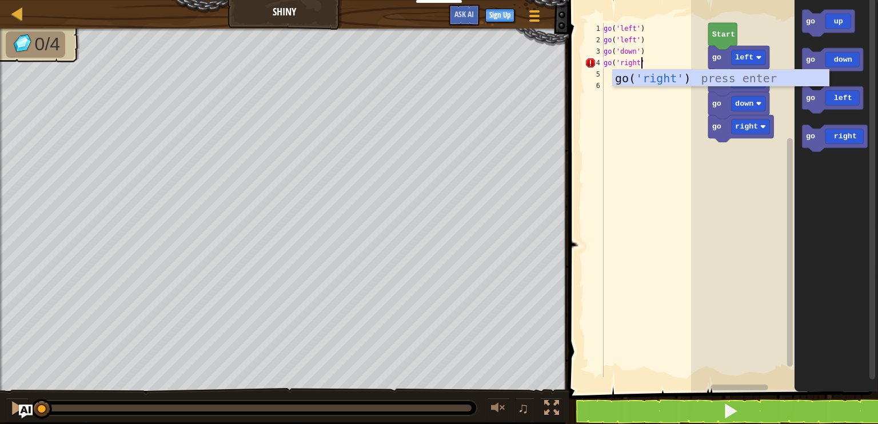
scroll to position [5, 2]
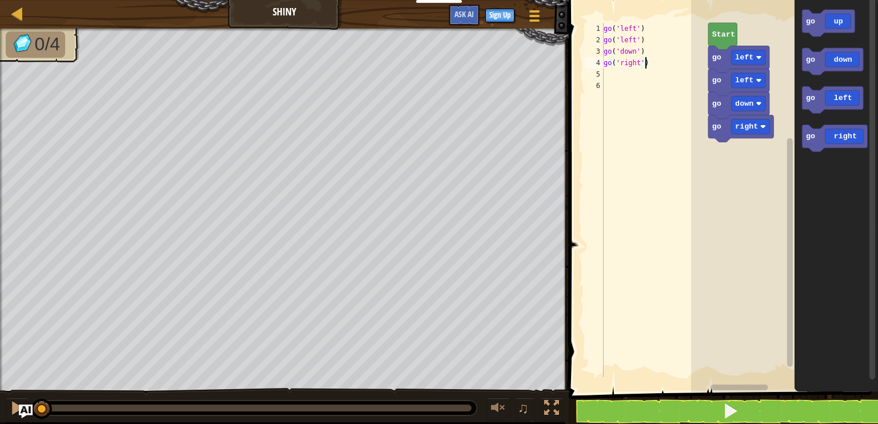
type textarea "go('right')"
click at [729, 403] on span at bounding box center [730, 411] width 16 height 16
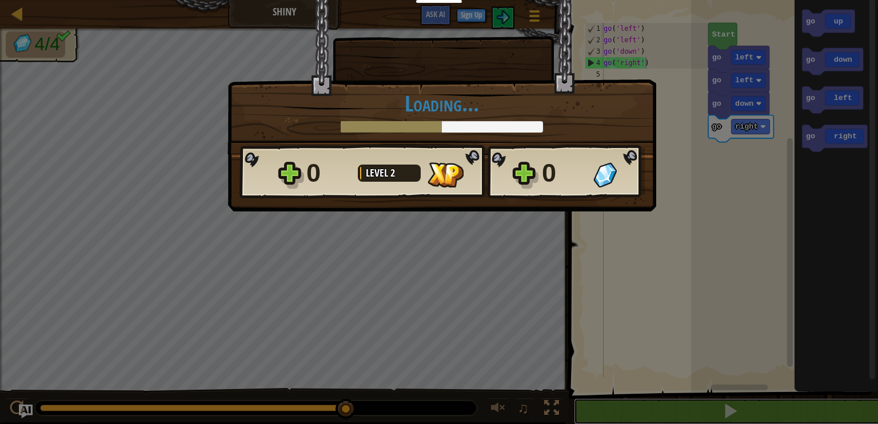
scroll to position [0, 0]
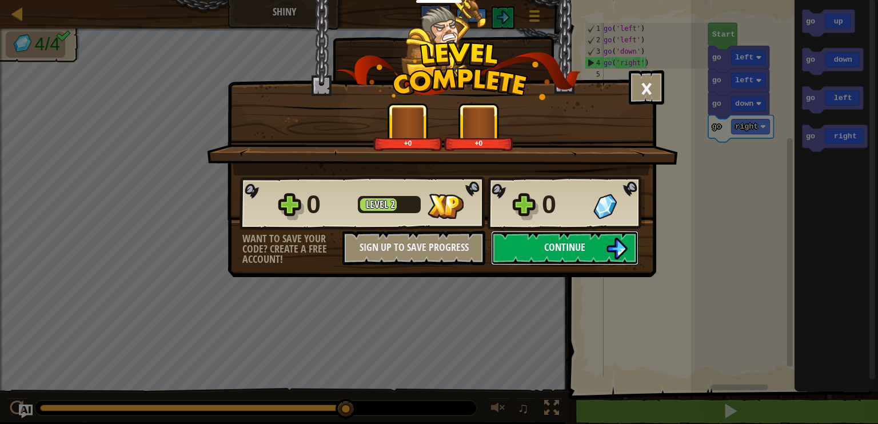
click at [546, 249] on span "Continue" at bounding box center [564, 247] width 41 height 14
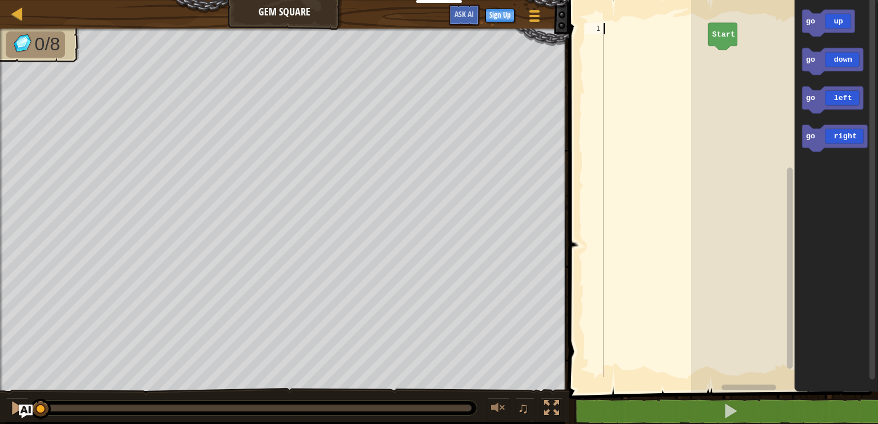
click at [642, 40] on div at bounding box center [654, 211] width 107 height 377
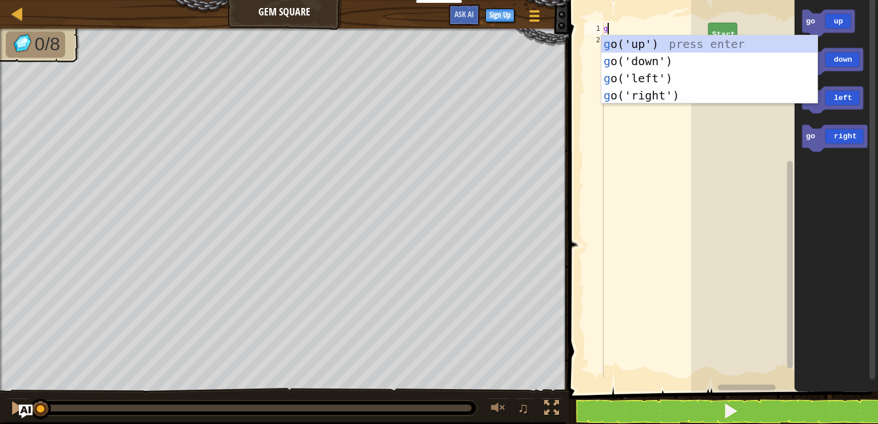
scroll to position [5, 0]
type textarea "go"
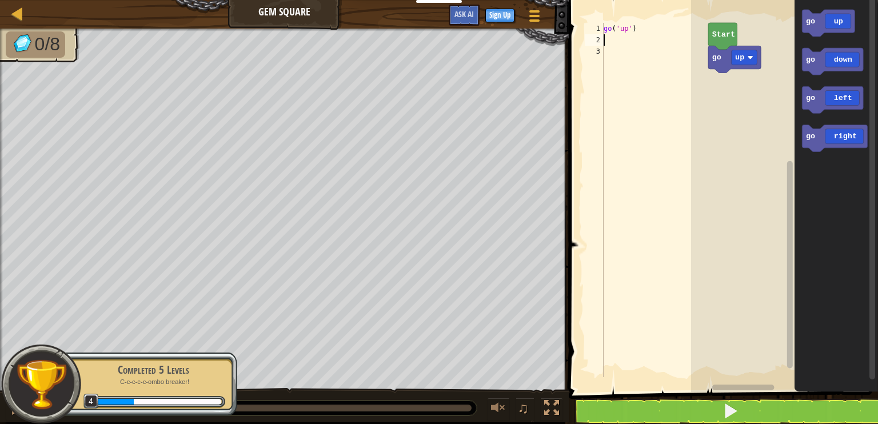
type textarea "g"
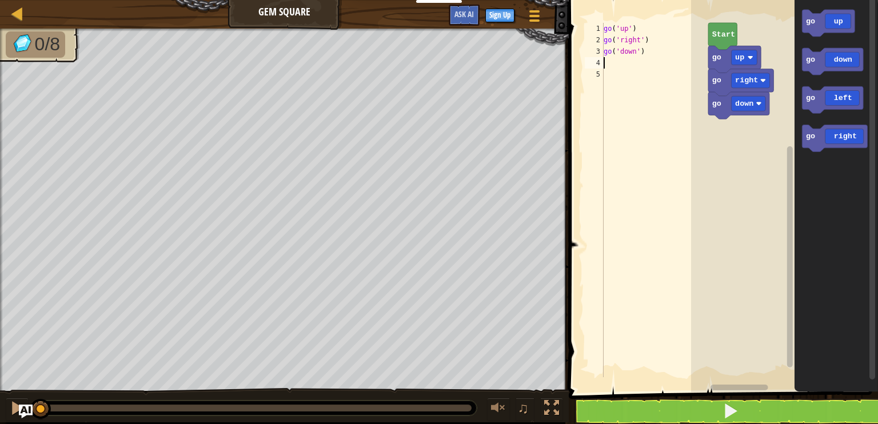
type textarea "g"
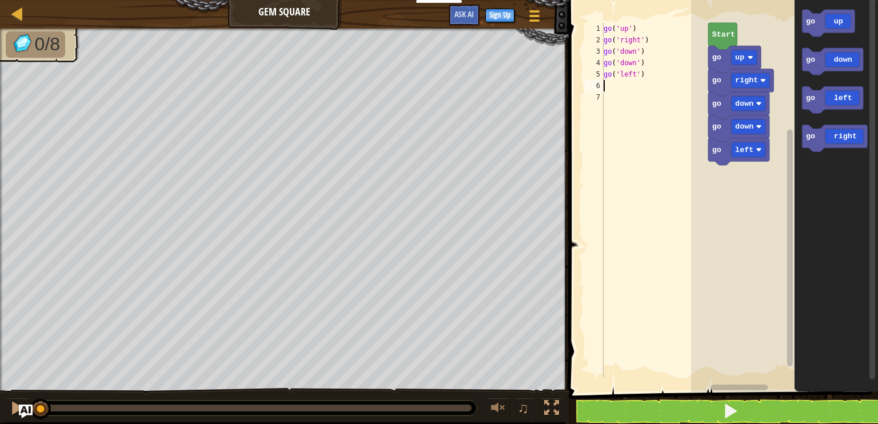
type textarea "g"
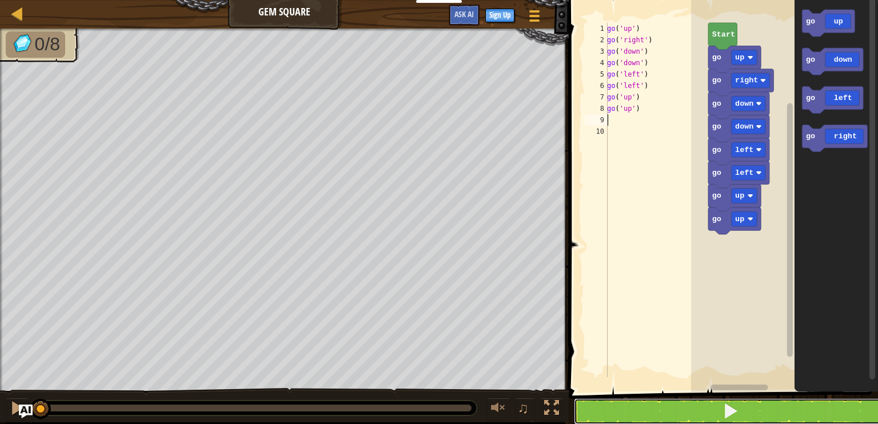
click at [713, 407] on button at bounding box center [730, 411] width 313 height 26
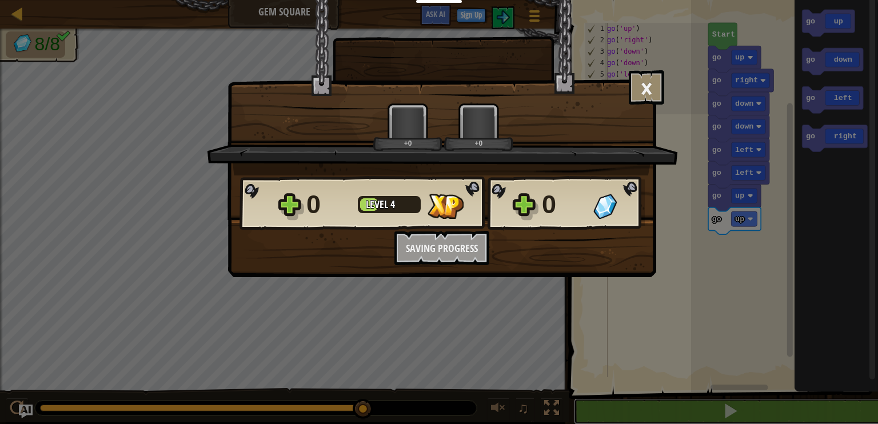
scroll to position [0, 0]
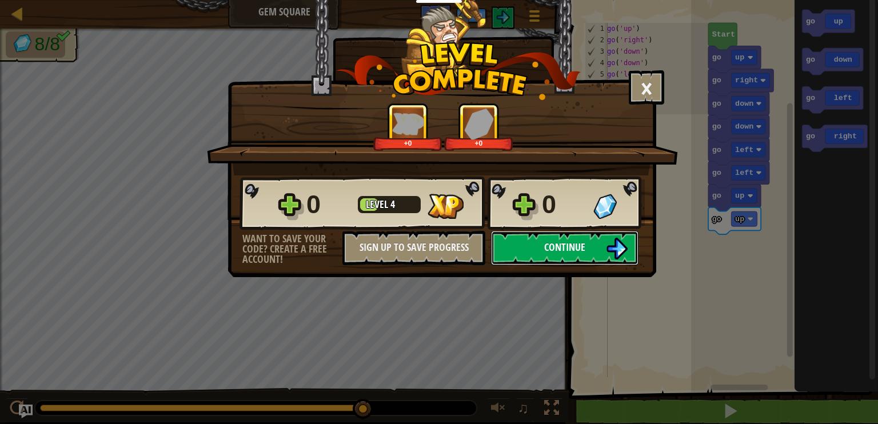
click at [579, 242] on span "Continue" at bounding box center [564, 247] width 41 height 14
